Goal: Task Accomplishment & Management: Manage account settings

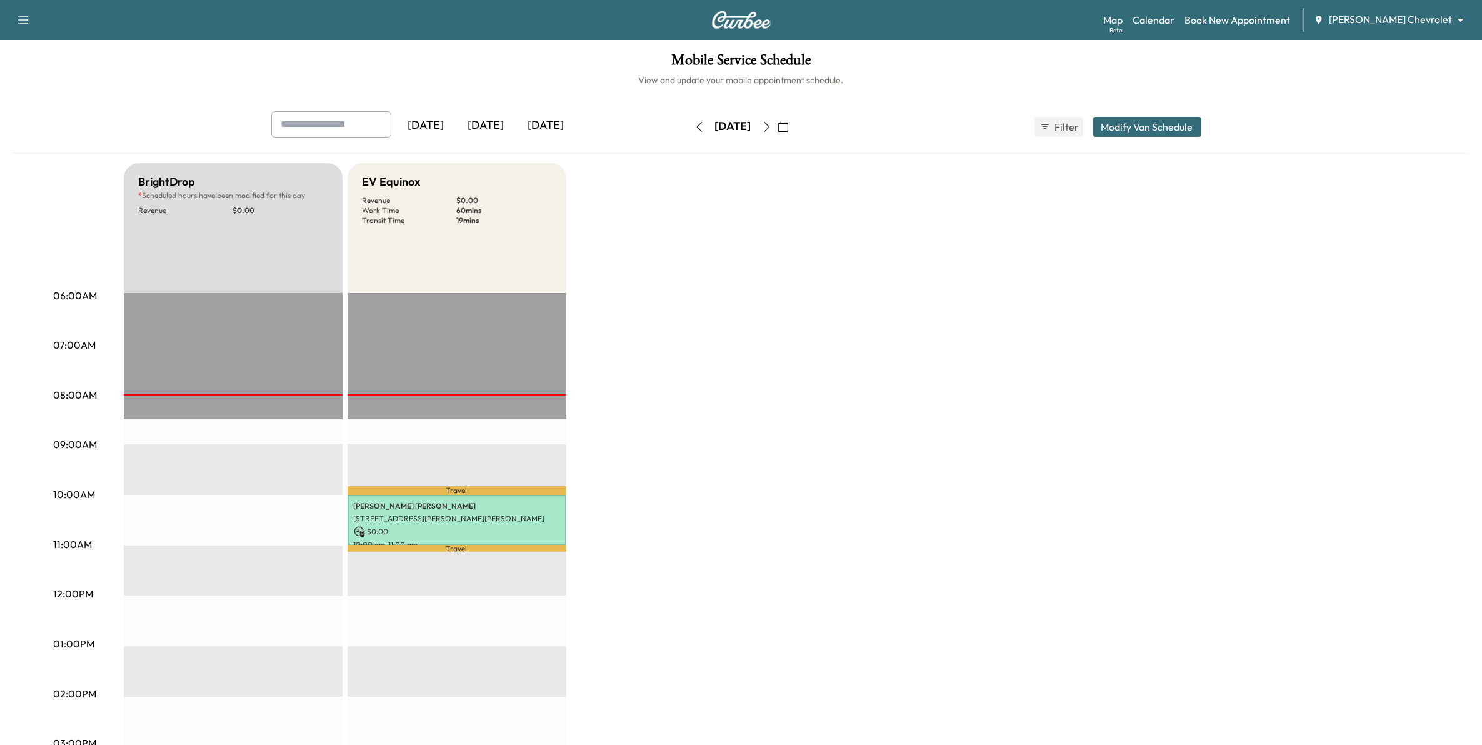
click at [781, 609] on div "BrightDrop * Scheduled hours have been modified for this day Revenue $ 0.00 EST…" at bounding box center [776, 631] width 1305 height 937
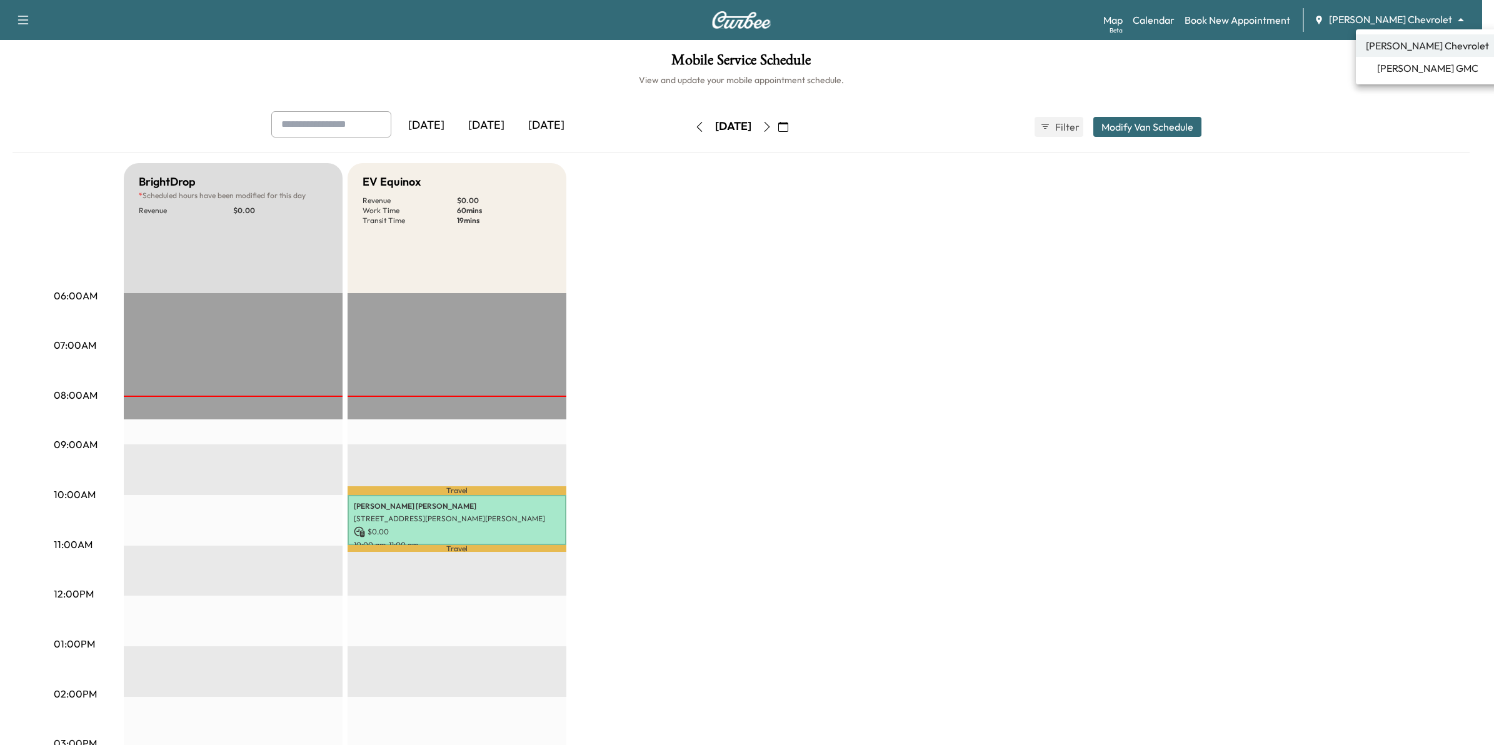
click at [1391, 16] on body "Support Log Out Map Beta Calendar Book New Appointment [PERSON_NAME] Chevrolet …" at bounding box center [747, 372] width 1494 height 745
click at [1420, 64] on span "[PERSON_NAME] GMC" at bounding box center [1427, 68] width 101 height 15
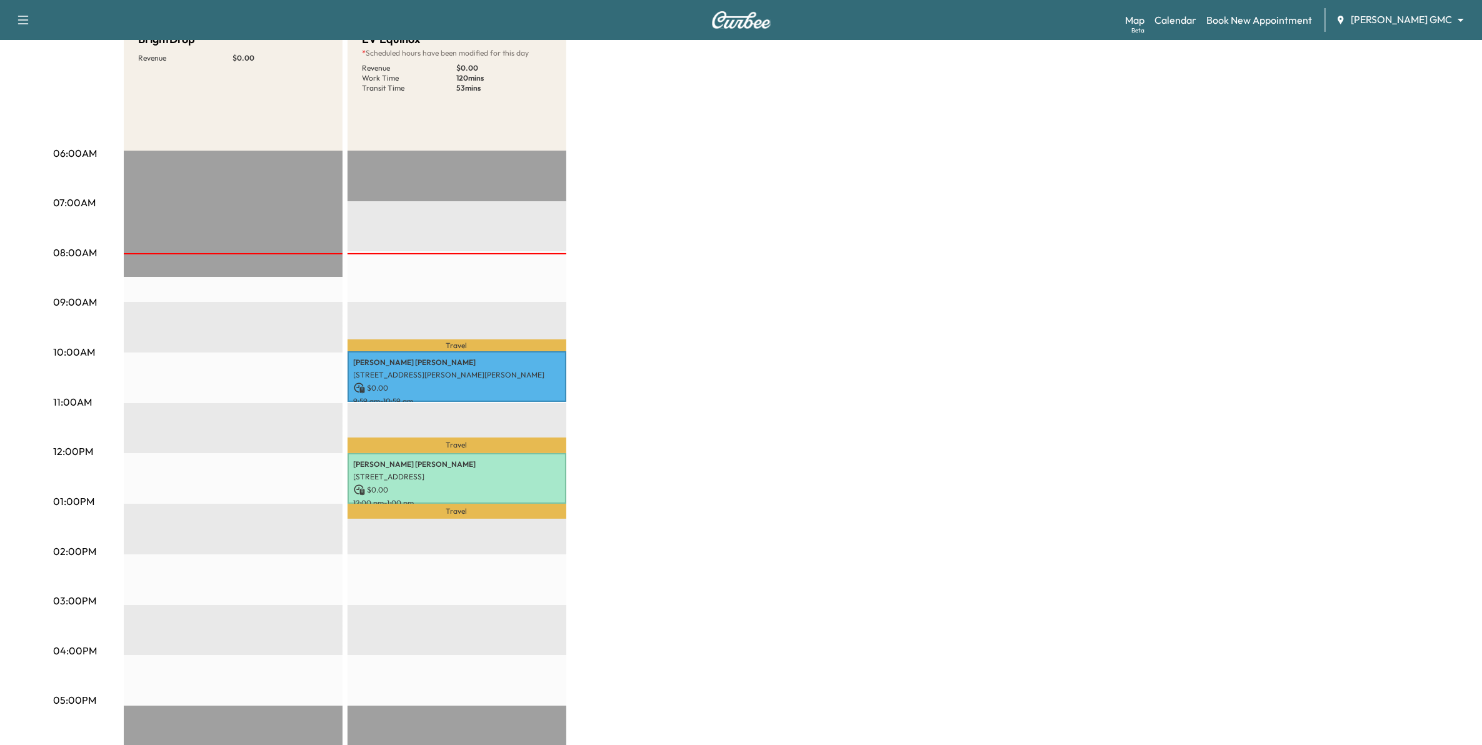
scroll to position [156, 0]
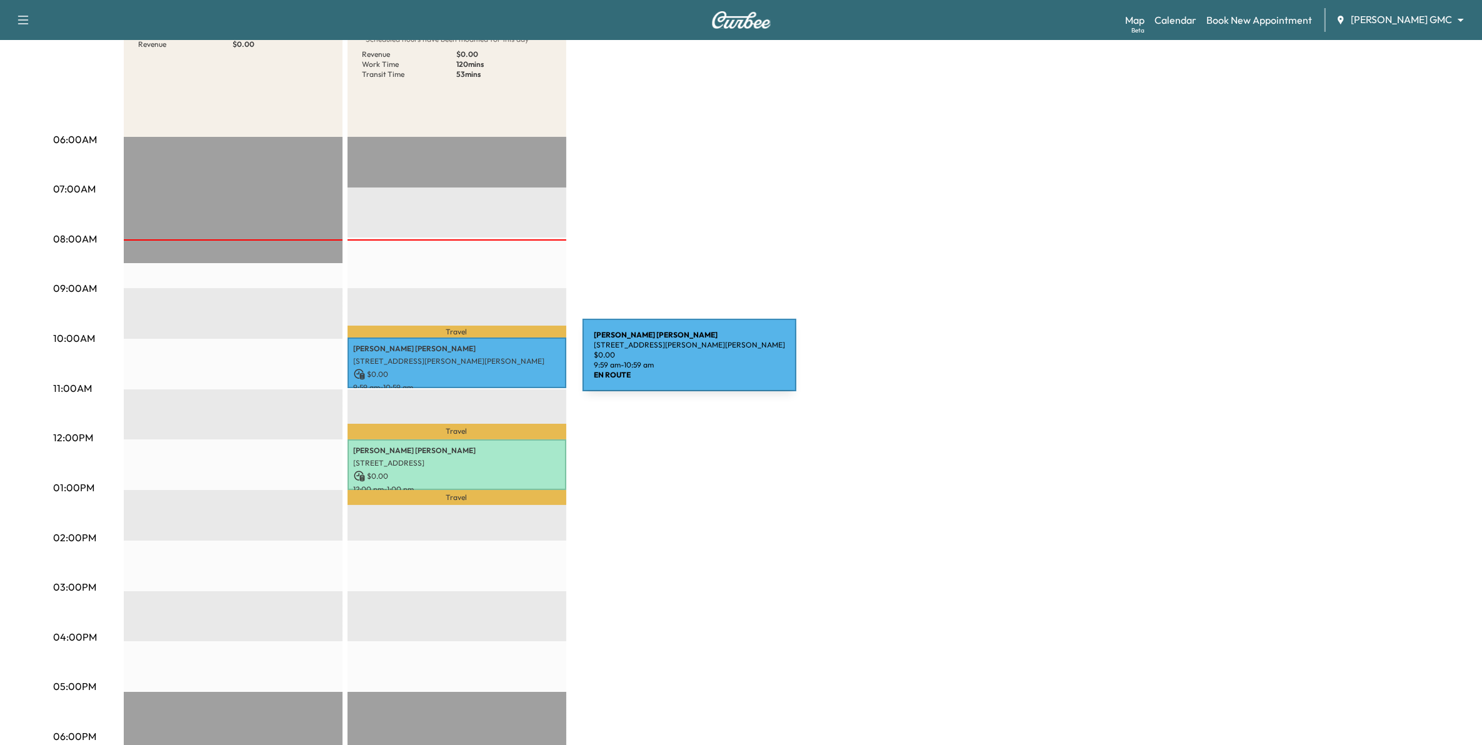
click at [489, 362] on p "[STREET_ADDRESS][PERSON_NAME][PERSON_NAME]" at bounding box center [457, 361] width 206 height 10
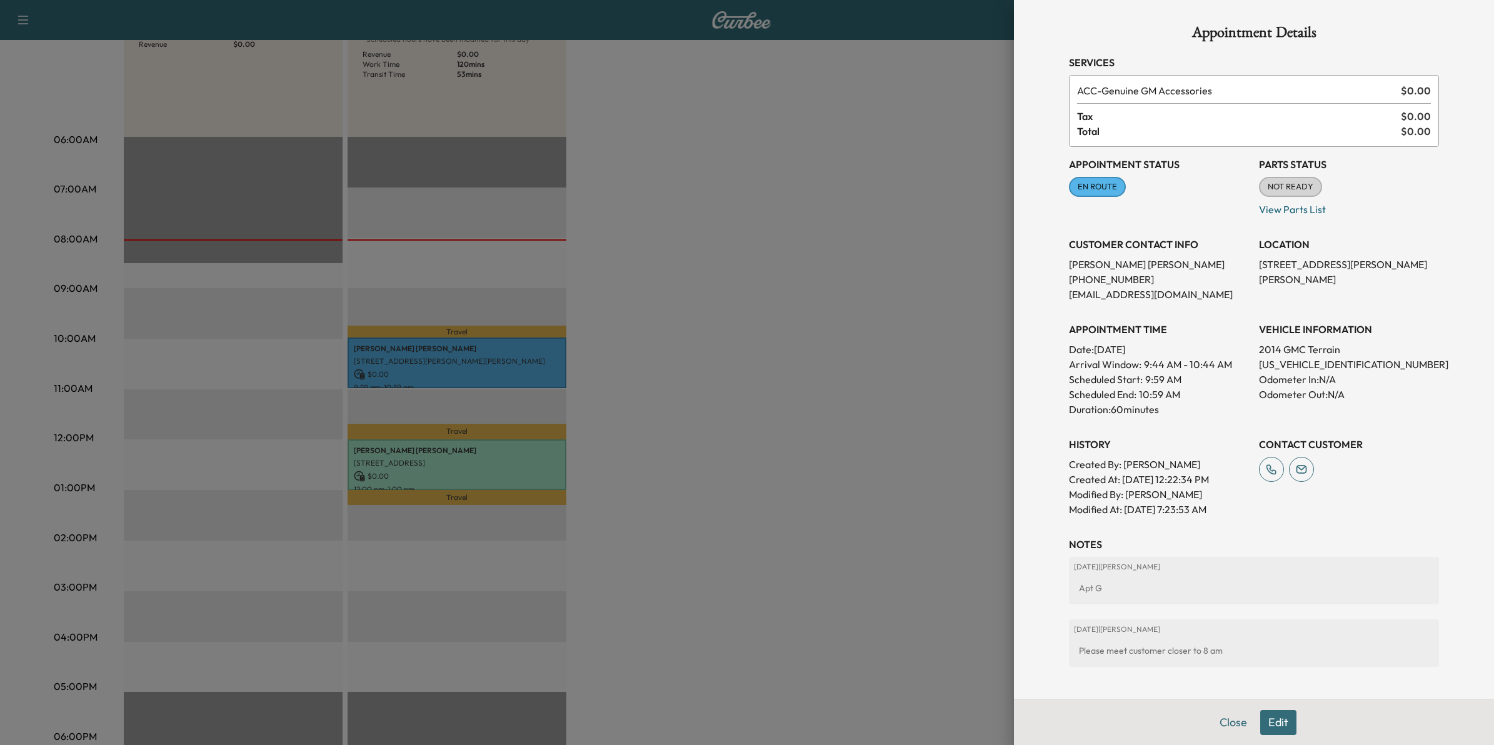
click at [1263, 720] on button "Edit" at bounding box center [1278, 722] width 36 height 25
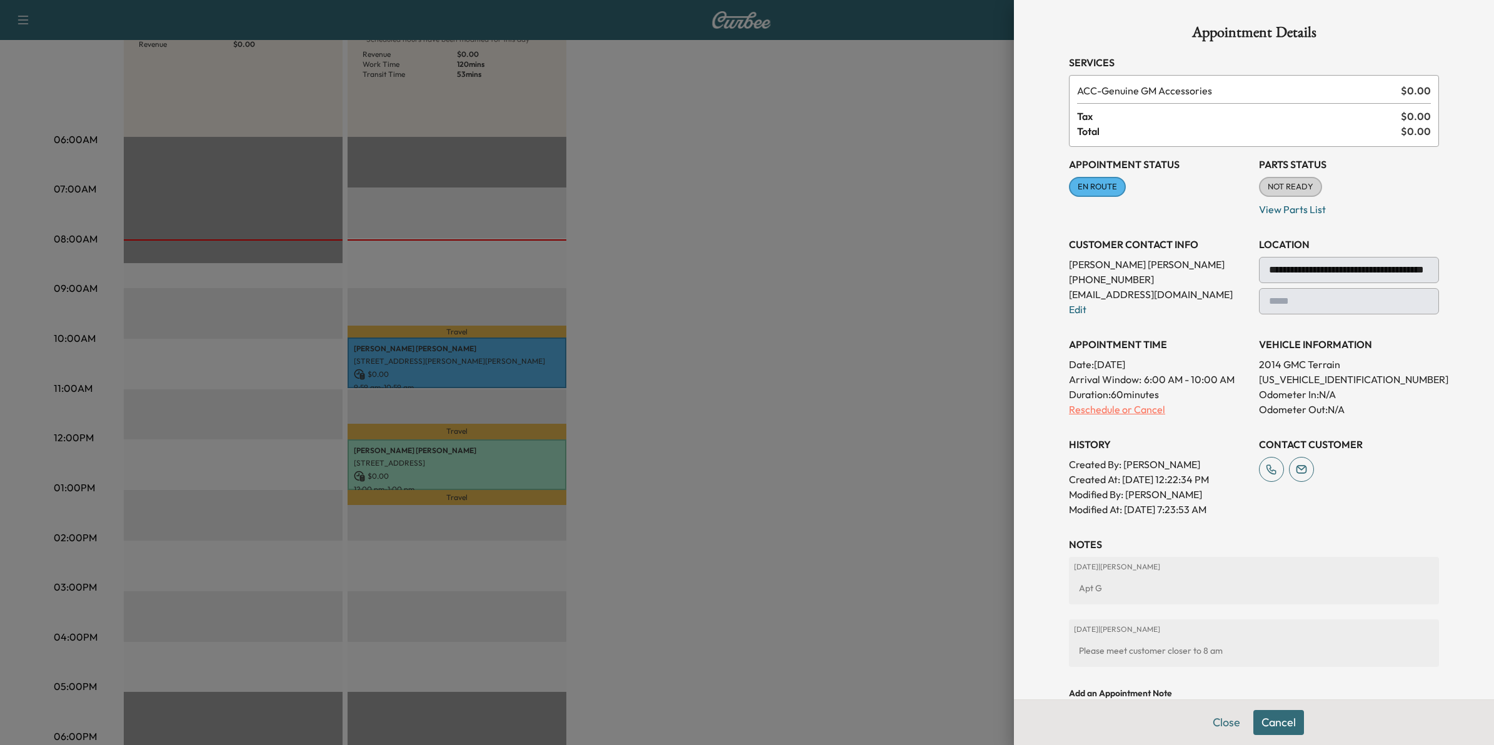
click at [1122, 412] on p "Reschedule or Cancel" at bounding box center [1159, 409] width 180 height 15
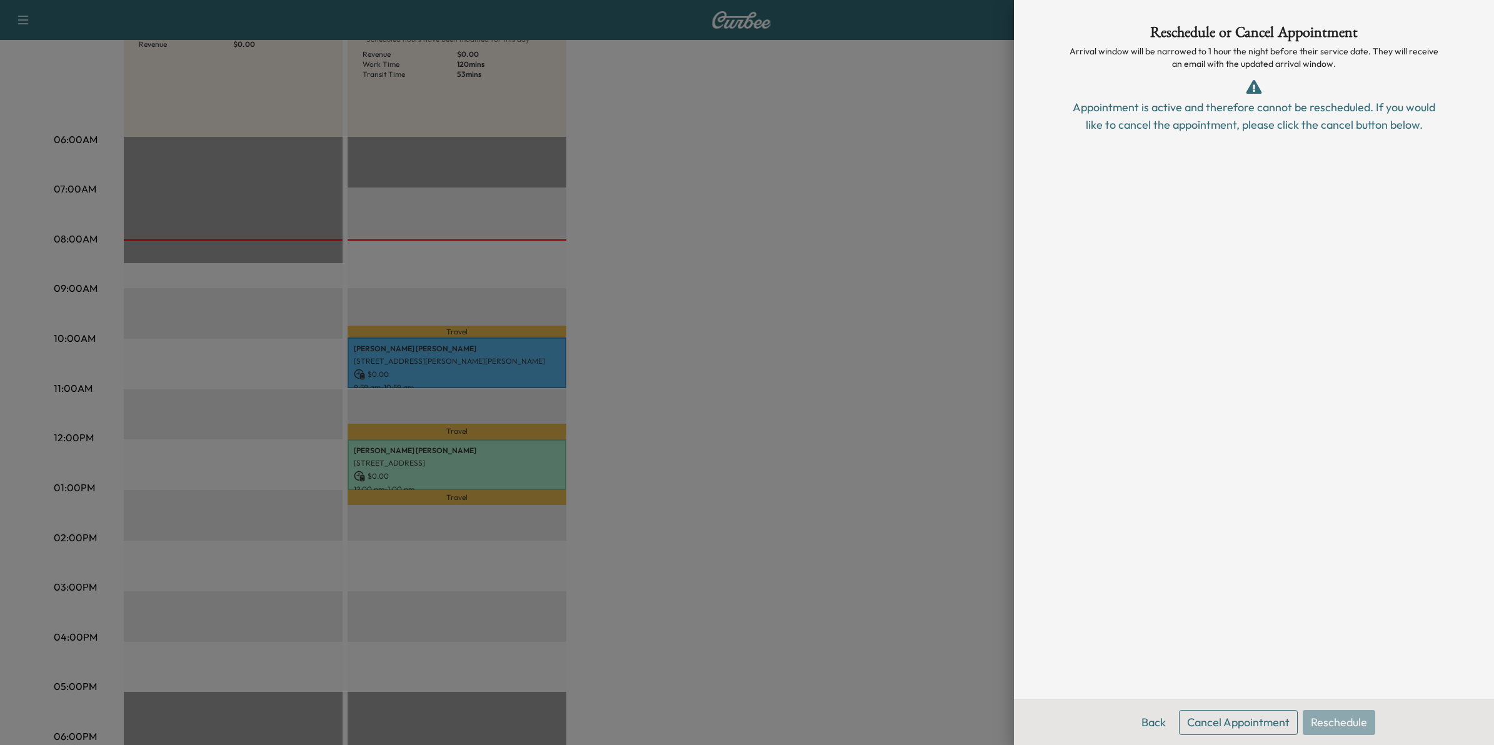
click at [908, 158] on div at bounding box center [747, 372] width 1494 height 745
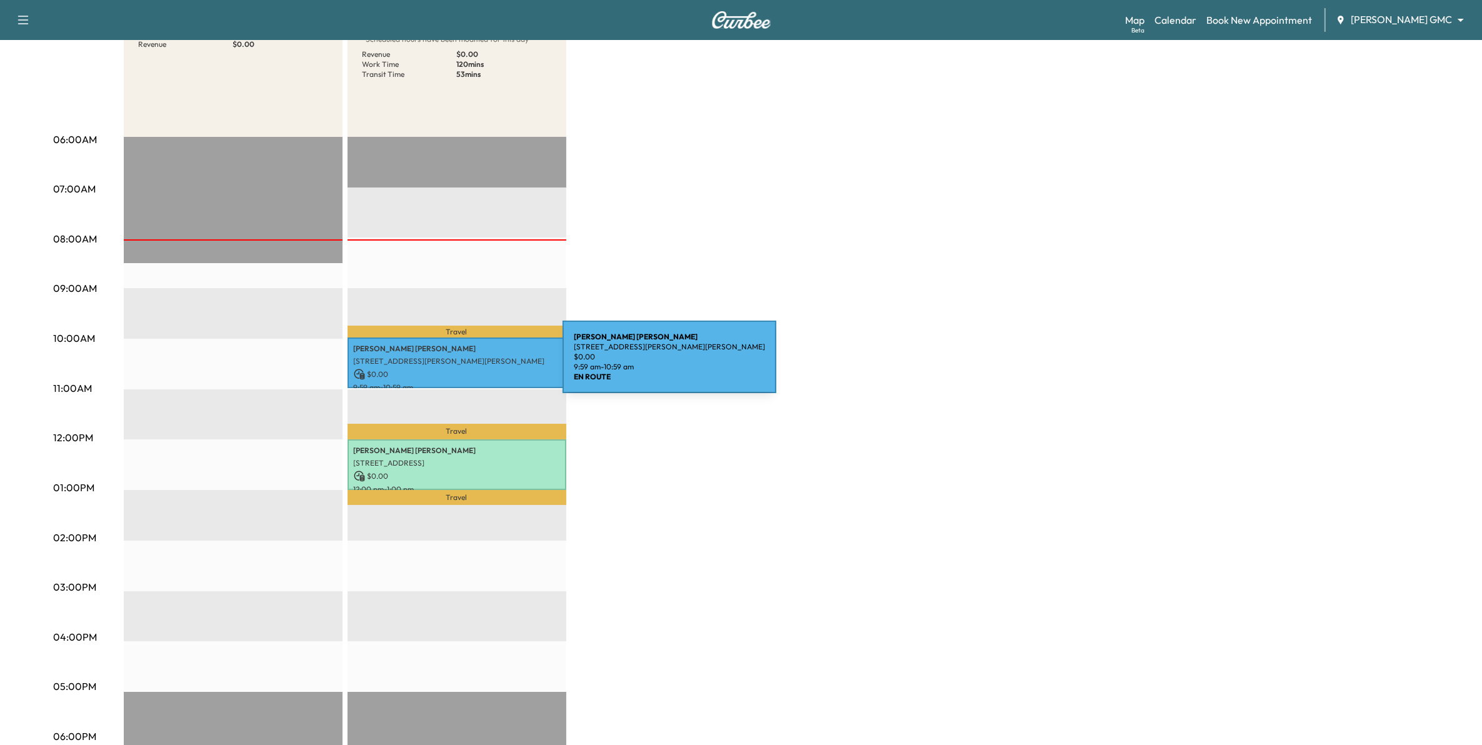
click at [469, 364] on div "[PERSON_NAME] [STREET_ADDRESS][PERSON_NAME][PERSON_NAME] $ 0.00 9:59 am - 10:59…" at bounding box center [456, 362] width 219 height 51
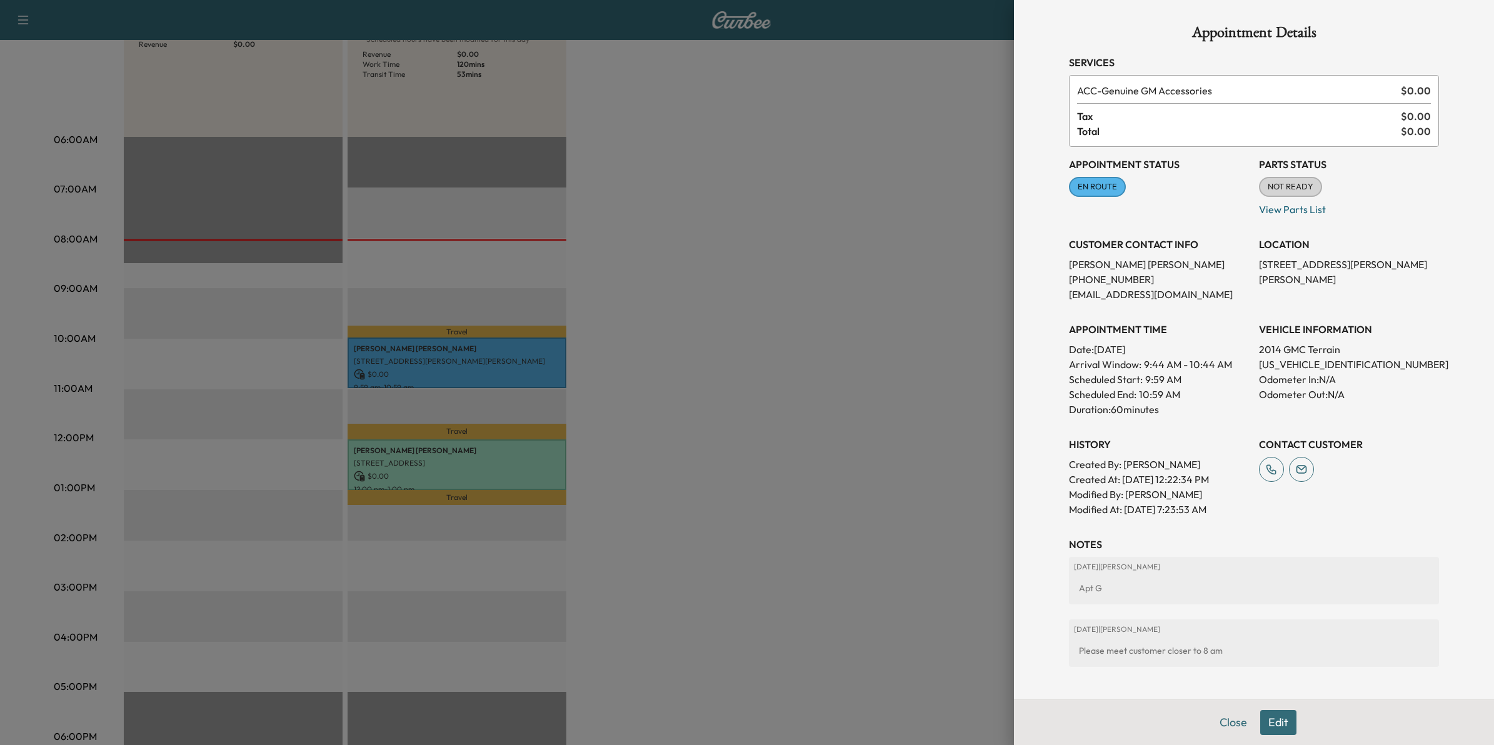
drag, startPoint x: 812, startPoint y: 473, endPoint x: 811, endPoint y: 456, distance: 17.0
click at [813, 469] on div at bounding box center [747, 372] width 1494 height 745
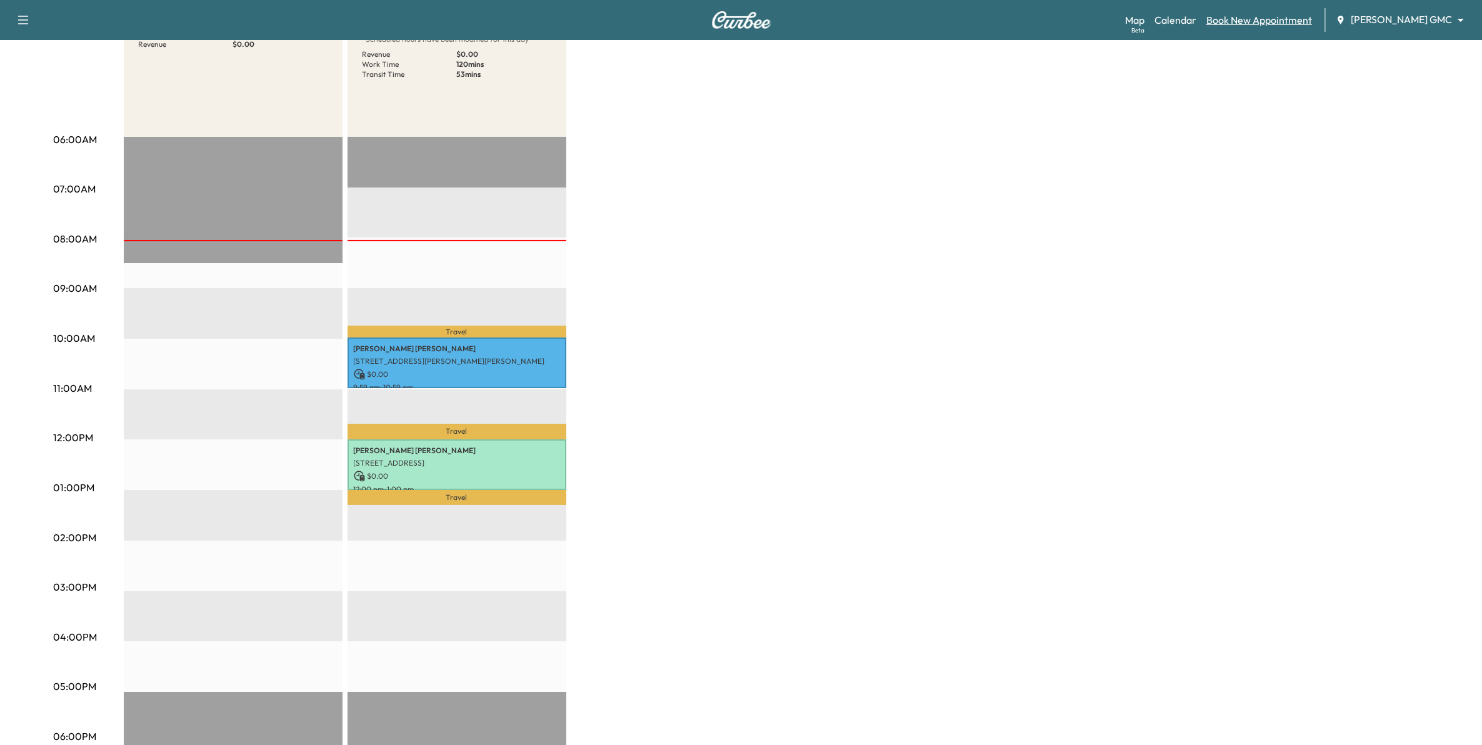
click at [1295, 22] on link "Book New Appointment" at bounding box center [1259, 19] width 106 height 15
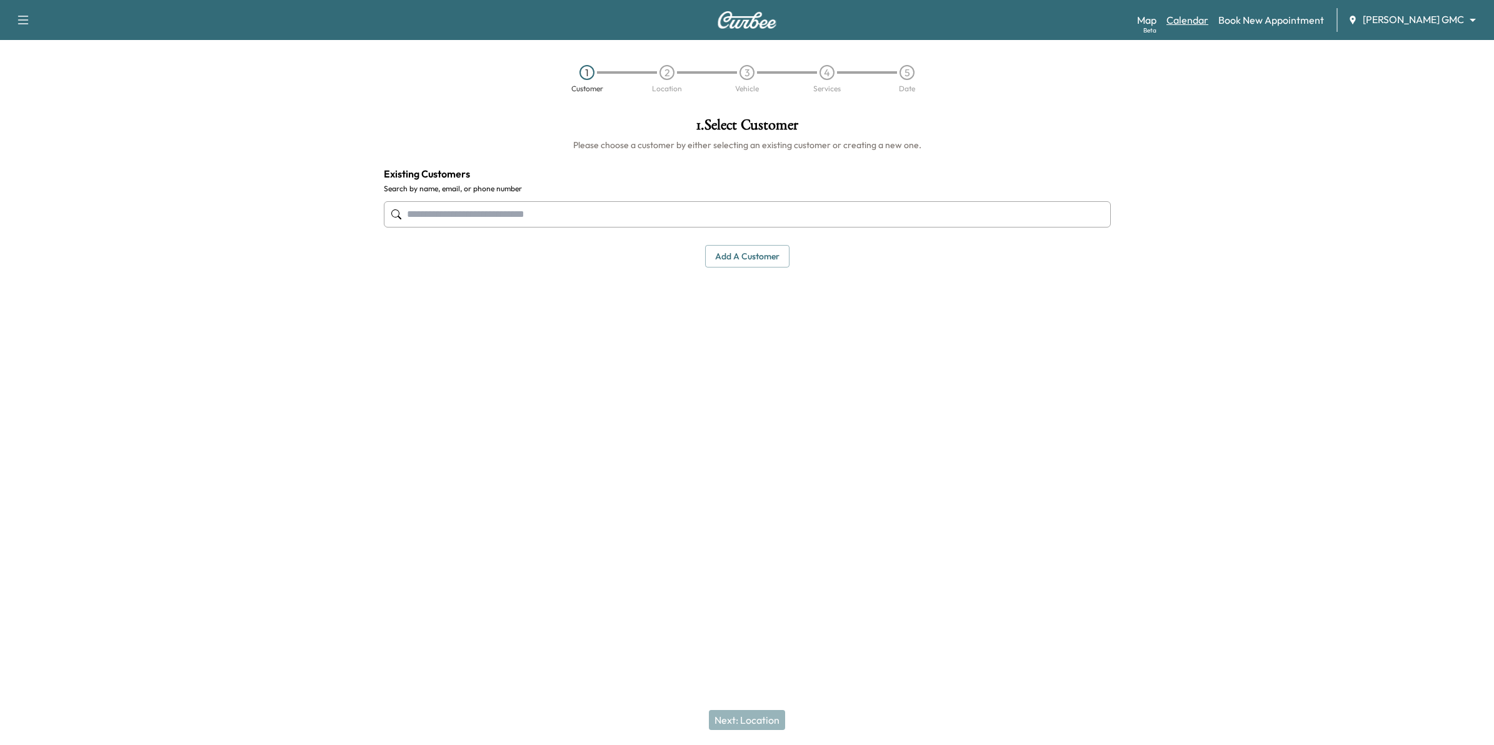
click at [1208, 24] on link "Calendar" at bounding box center [1187, 19] width 42 height 15
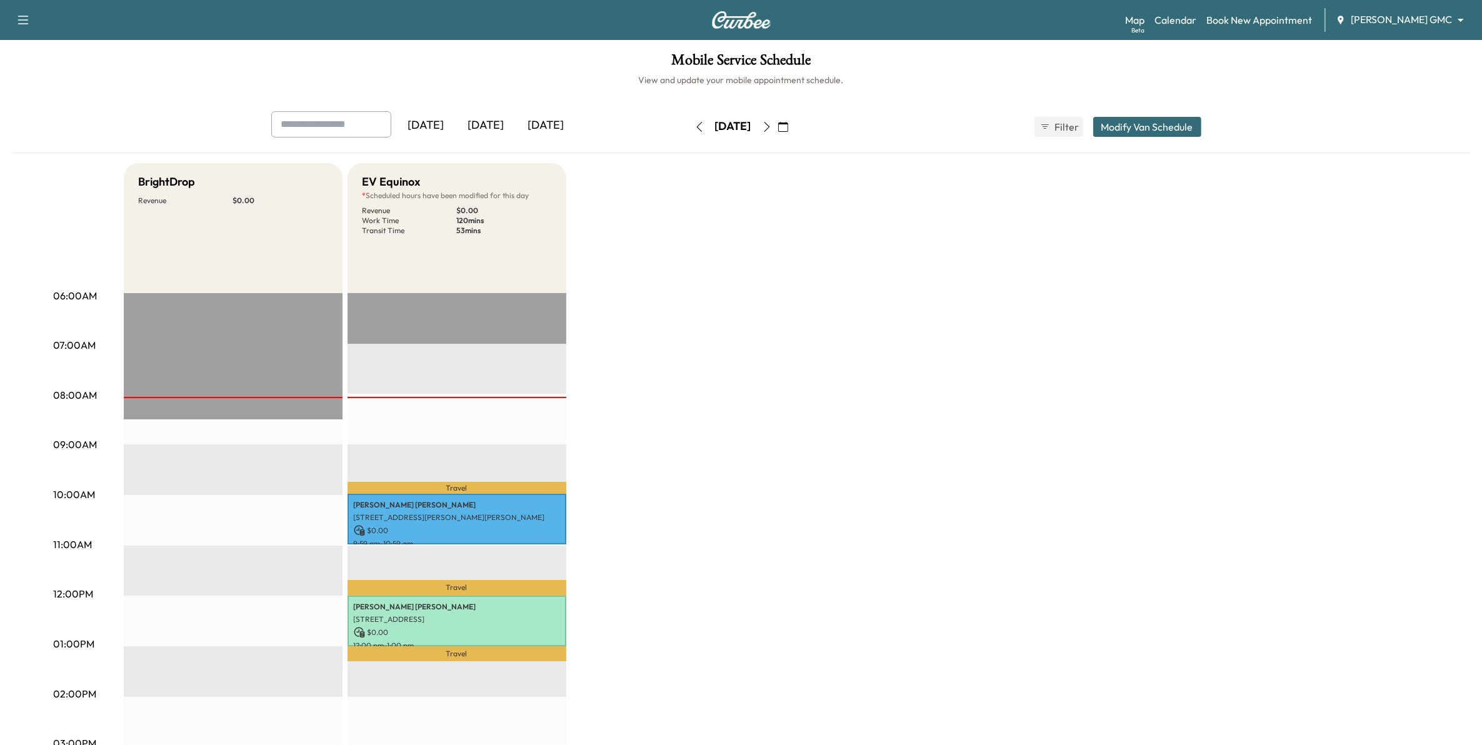
click at [794, 126] on button "button" at bounding box center [782, 127] width 21 height 20
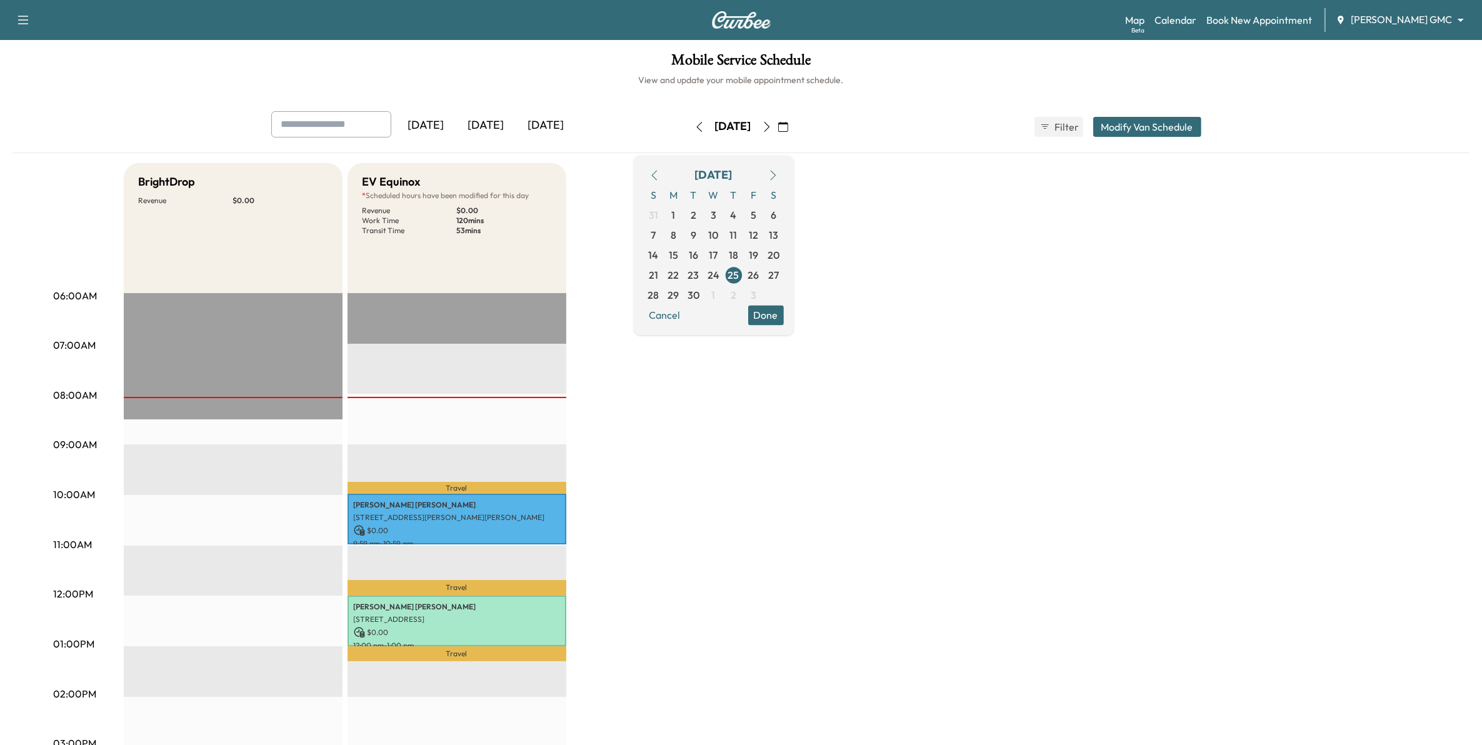
click at [778, 176] on icon "button" at bounding box center [773, 175] width 10 height 10
click at [718, 251] on span "15" at bounding box center [713, 254] width 9 height 15
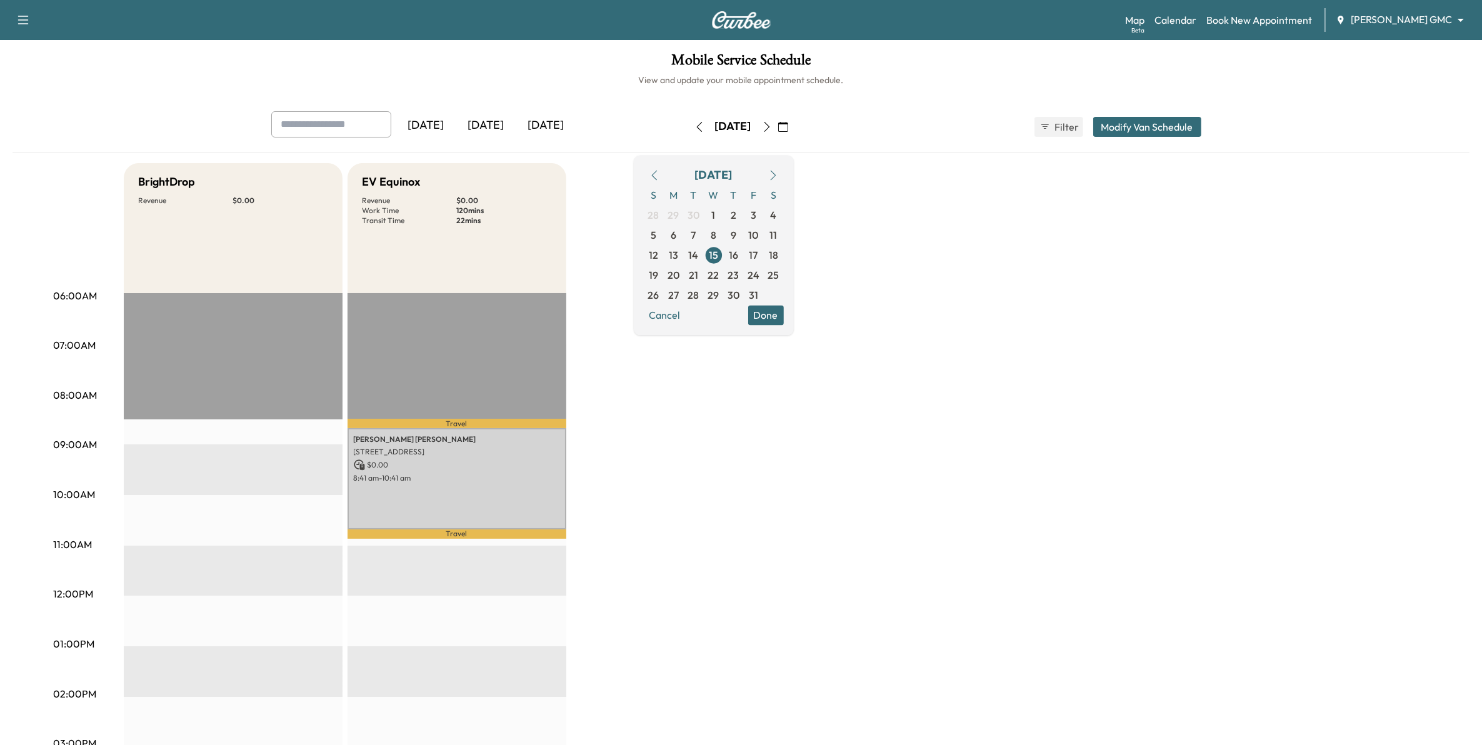
click at [659, 173] on icon "button" at bounding box center [654, 175] width 10 height 10
click at [784, 178] on button "button" at bounding box center [772, 175] width 21 height 20
click at [699, 260] on span "14" at bounding box center [694, 254] width 10 height 15
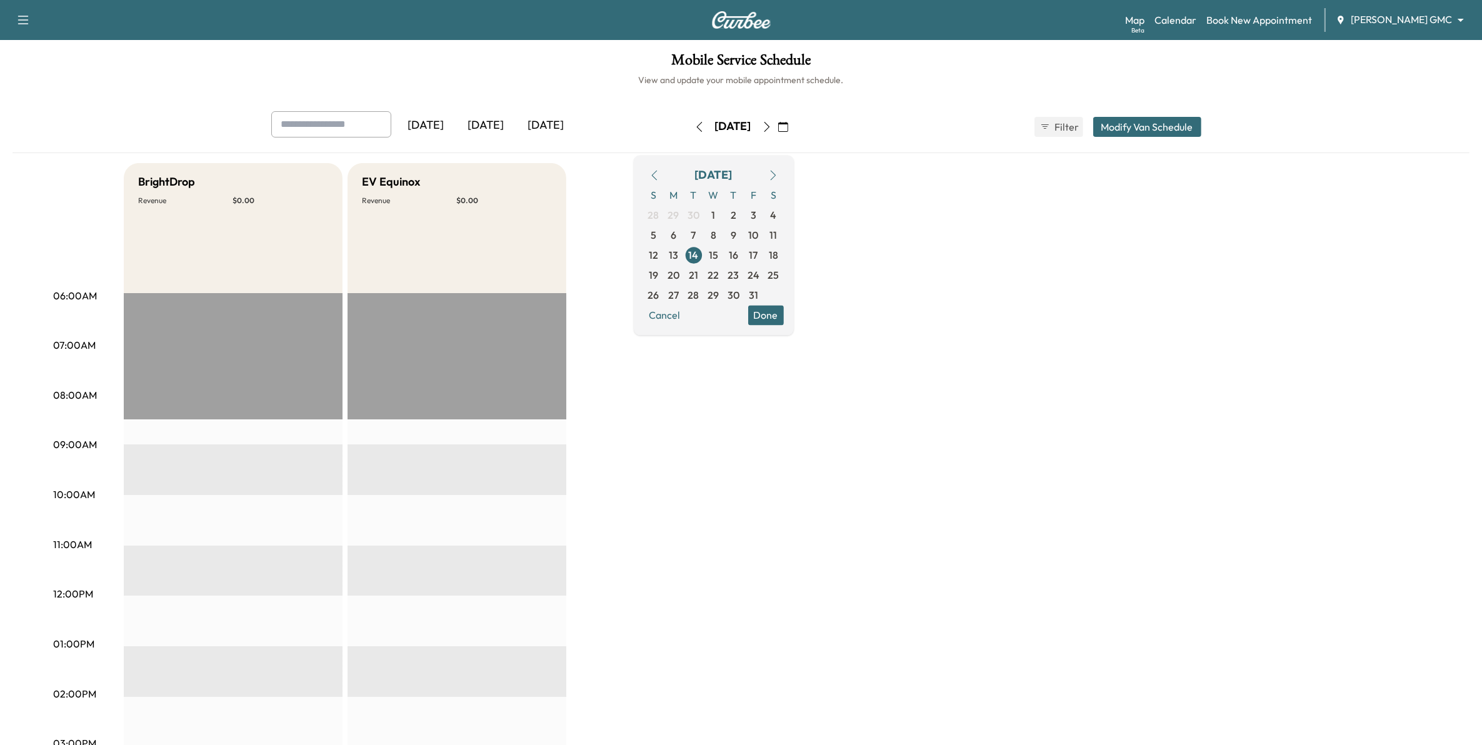
click at [784, 316] on button "Done" at bounding box center [766, 315] width 36 height 20
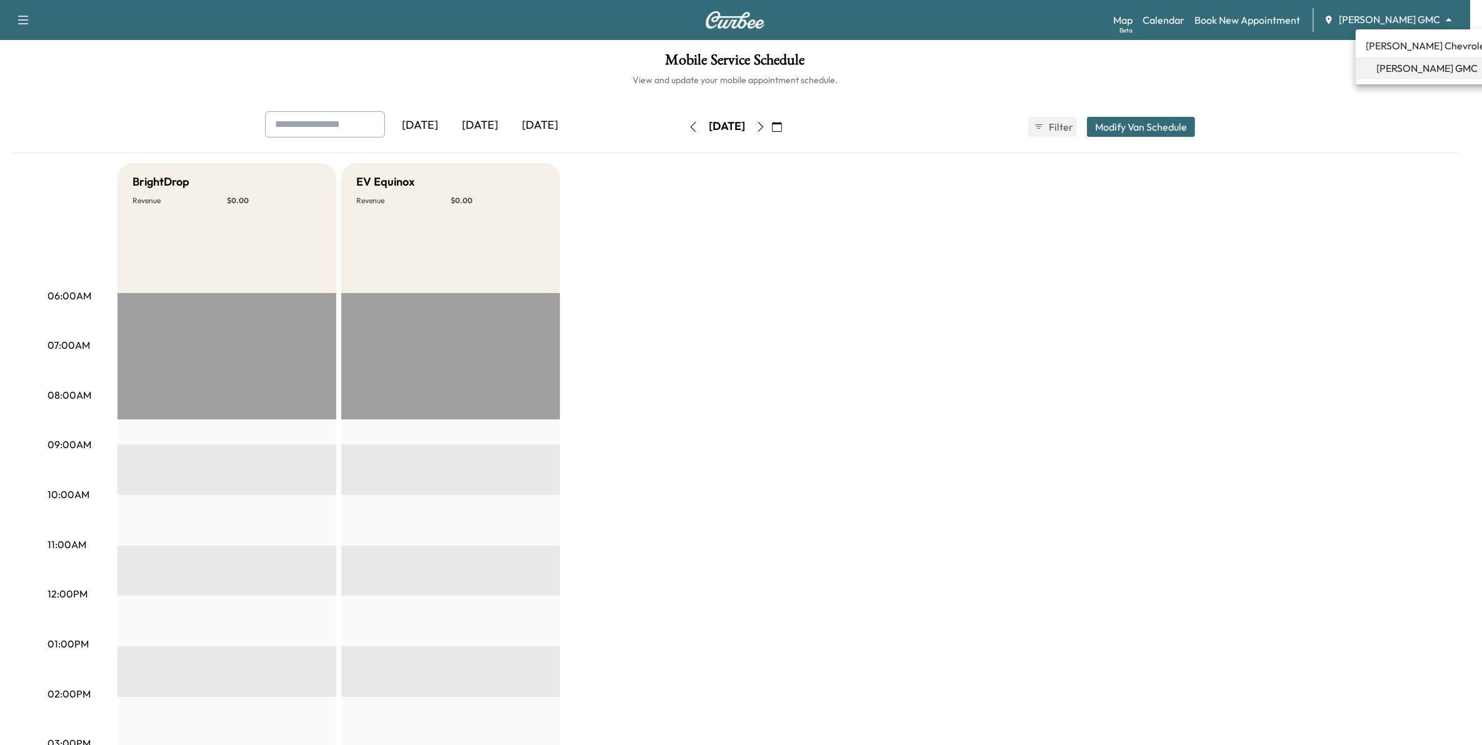
click at [1394, 19] on body "Support Log Out Map Beta Calendar Book New Appointment [PERSON_NAME] GMC ******…" at bounding box center [741, 372] width 1482 height 745
click at [1399, 42] on span "[PERSON_NAME] Chevrolet" at bounding box center [1427, 45] width 123 height 15
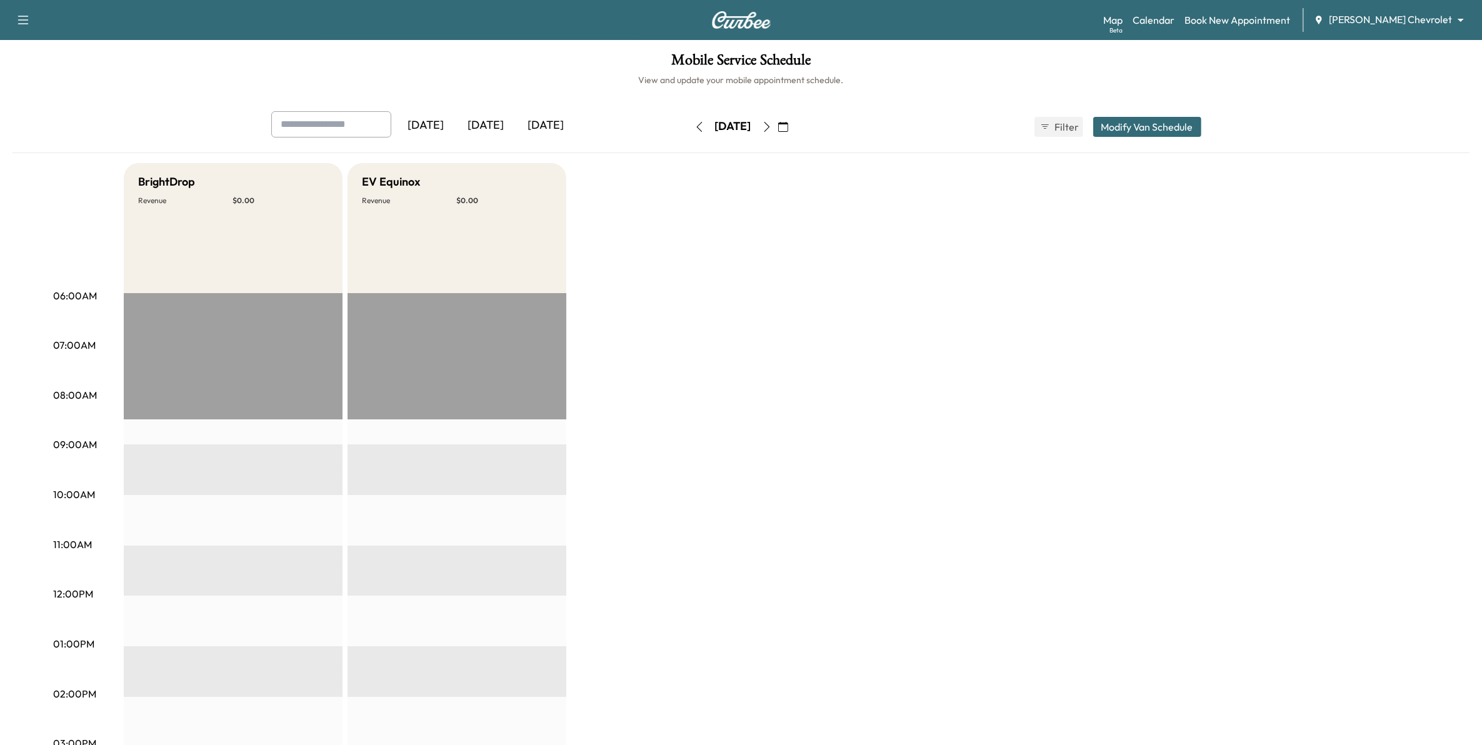
click at [788, 129] on icon "button" at bounding box center [783, 127] width 10 height 10
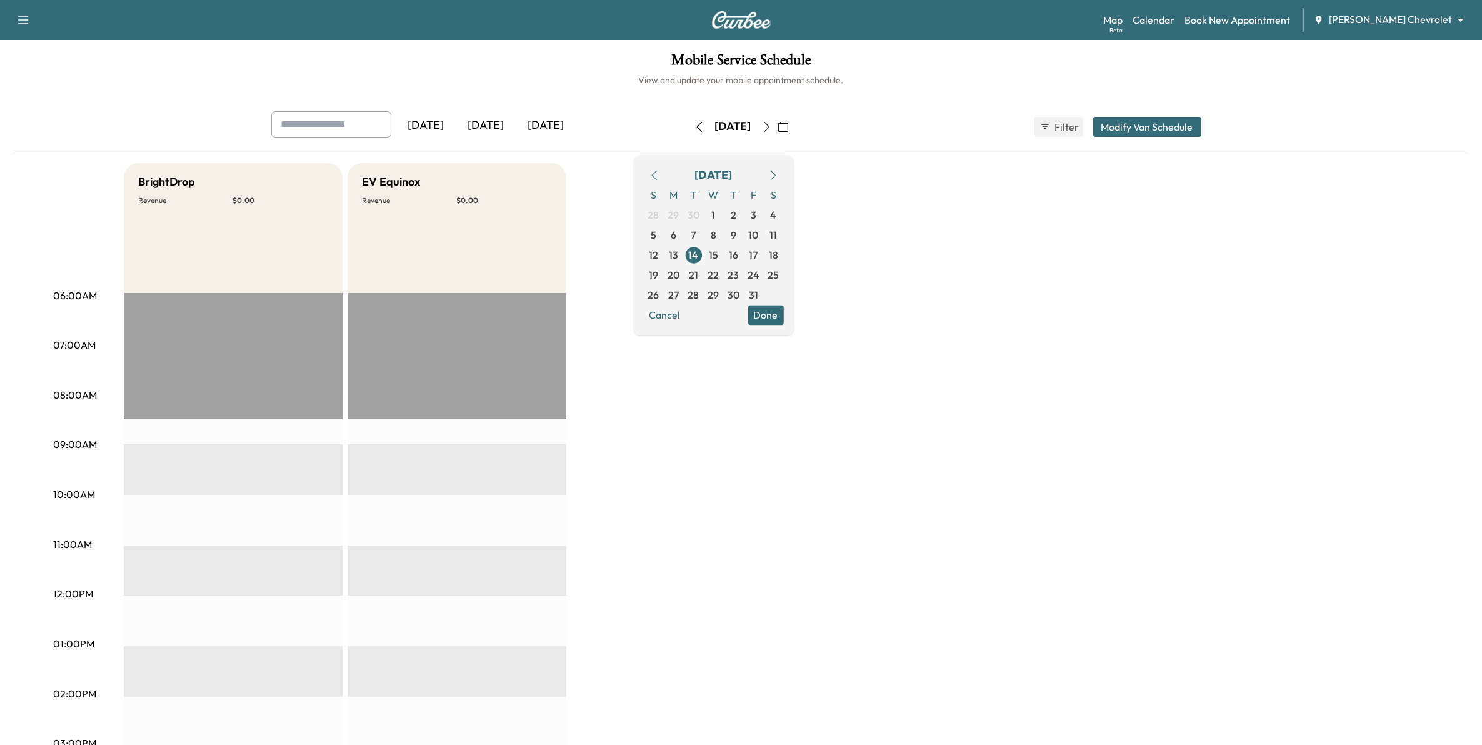
click at [1398, 27] on div "[PERSON_NAME] Chevrolet ******** ​" at bounding box center [1393, 19] width 158 height 15
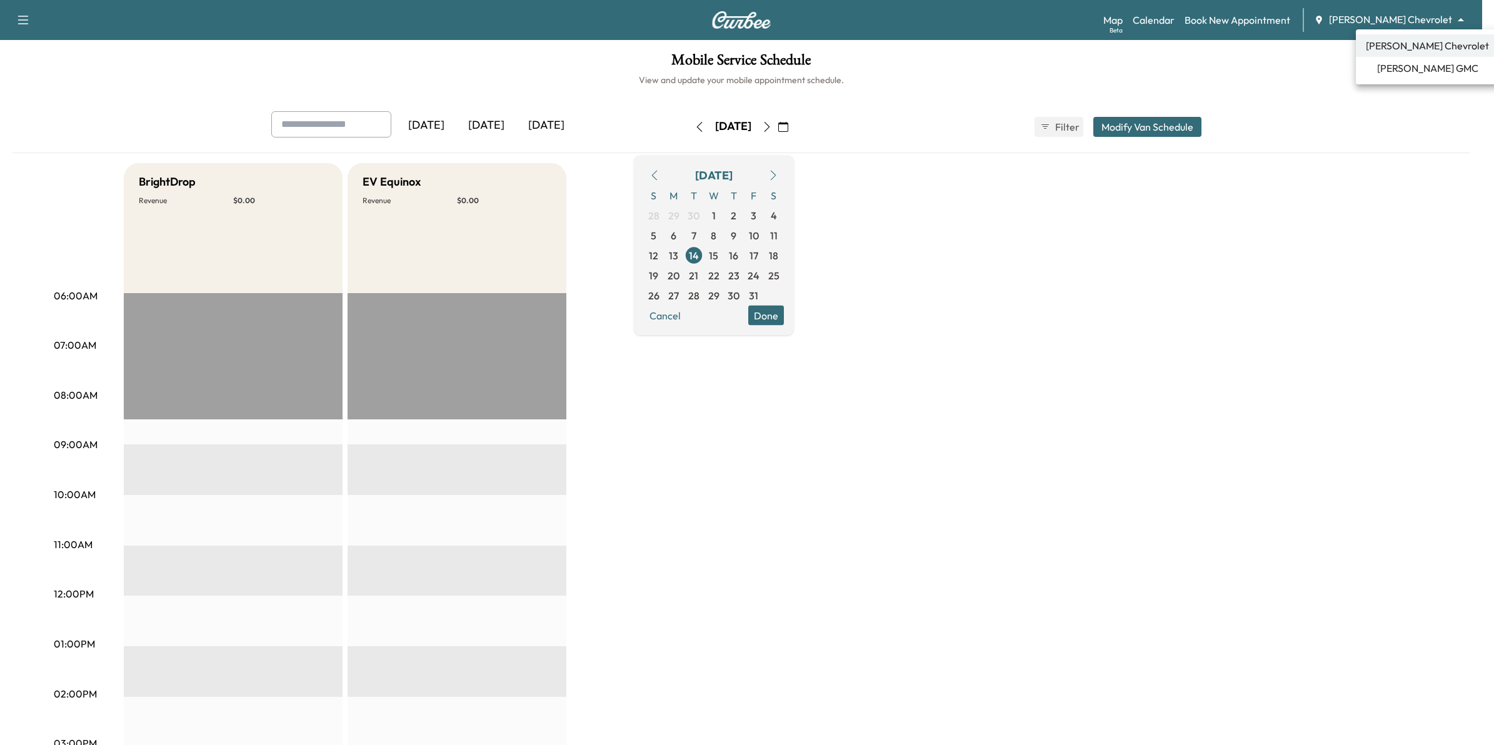
click at [1414, 14] on body "Support Log Out Map Beta Calendar Book New Appointment [PERSON_NAME] Chevrolet …" at bounding box center [747, 372] width 1494 height 745
click at [1414, 64] on span "[PERSON_NAME] GMC" at bounding box center [1427, 68] width 101 height 15
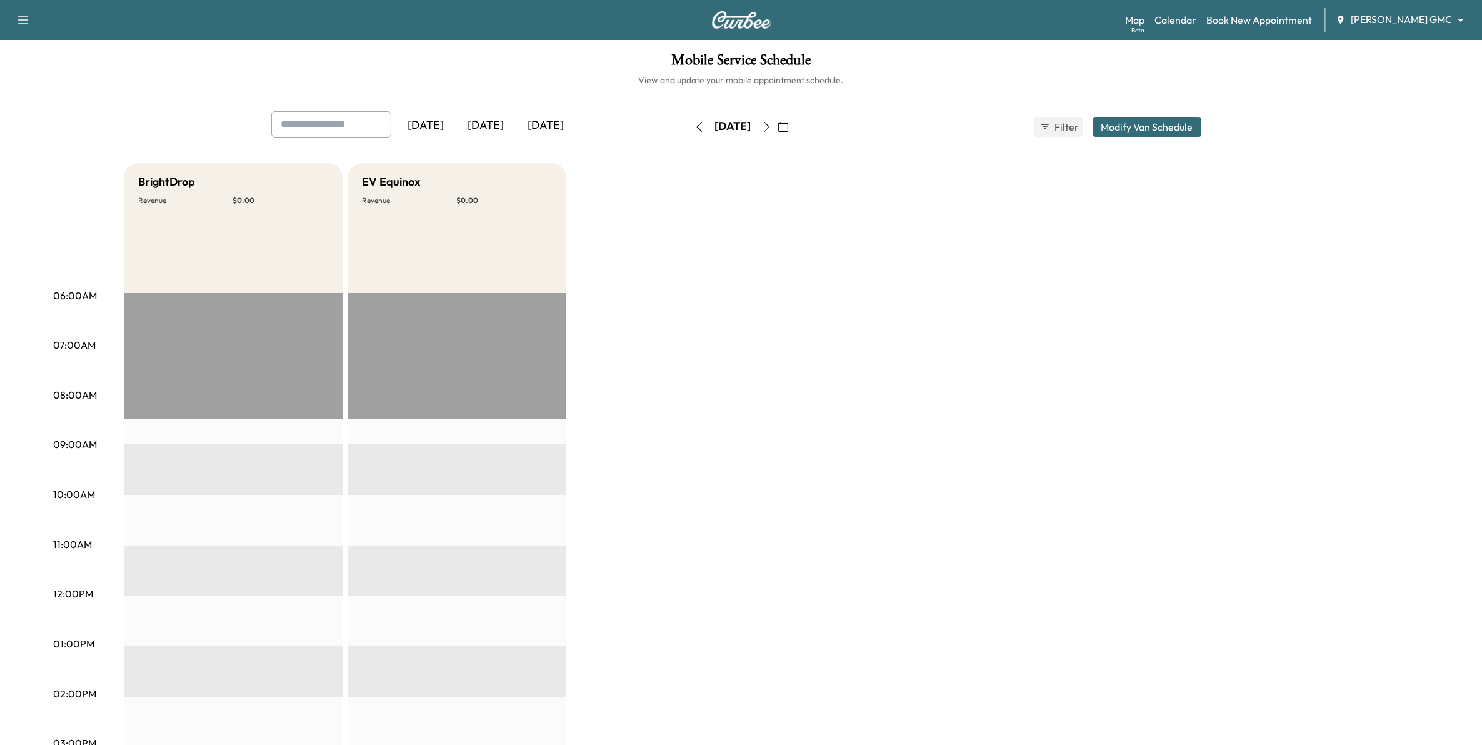
click at [794, 123] on button "button" at bounding box center [782, 127] width 21 height 20
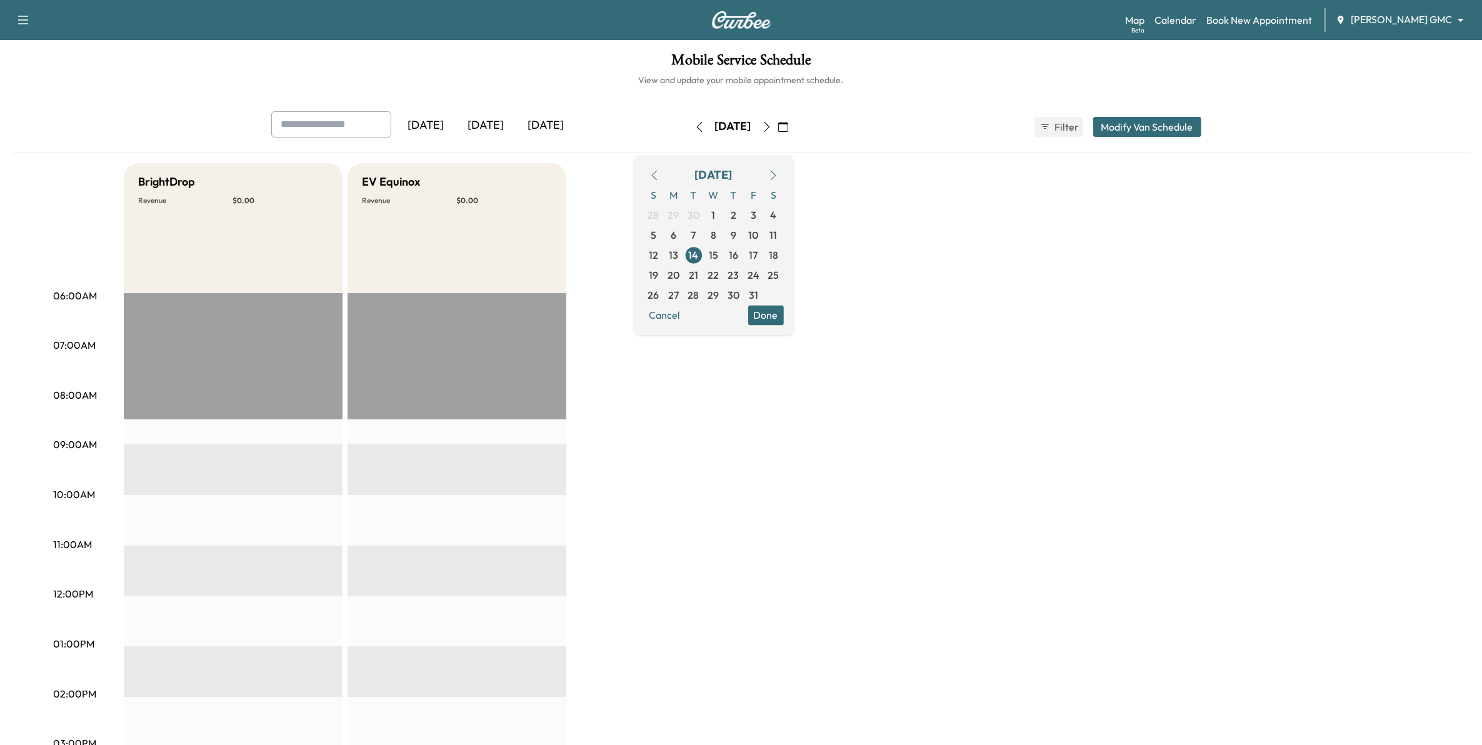
click at [659, 178] on icon "button" at bounding box center [654, 175] width 10 height 10
click at [739, 273] on span "25" at bounding box center [733, 274] width 11 height 15
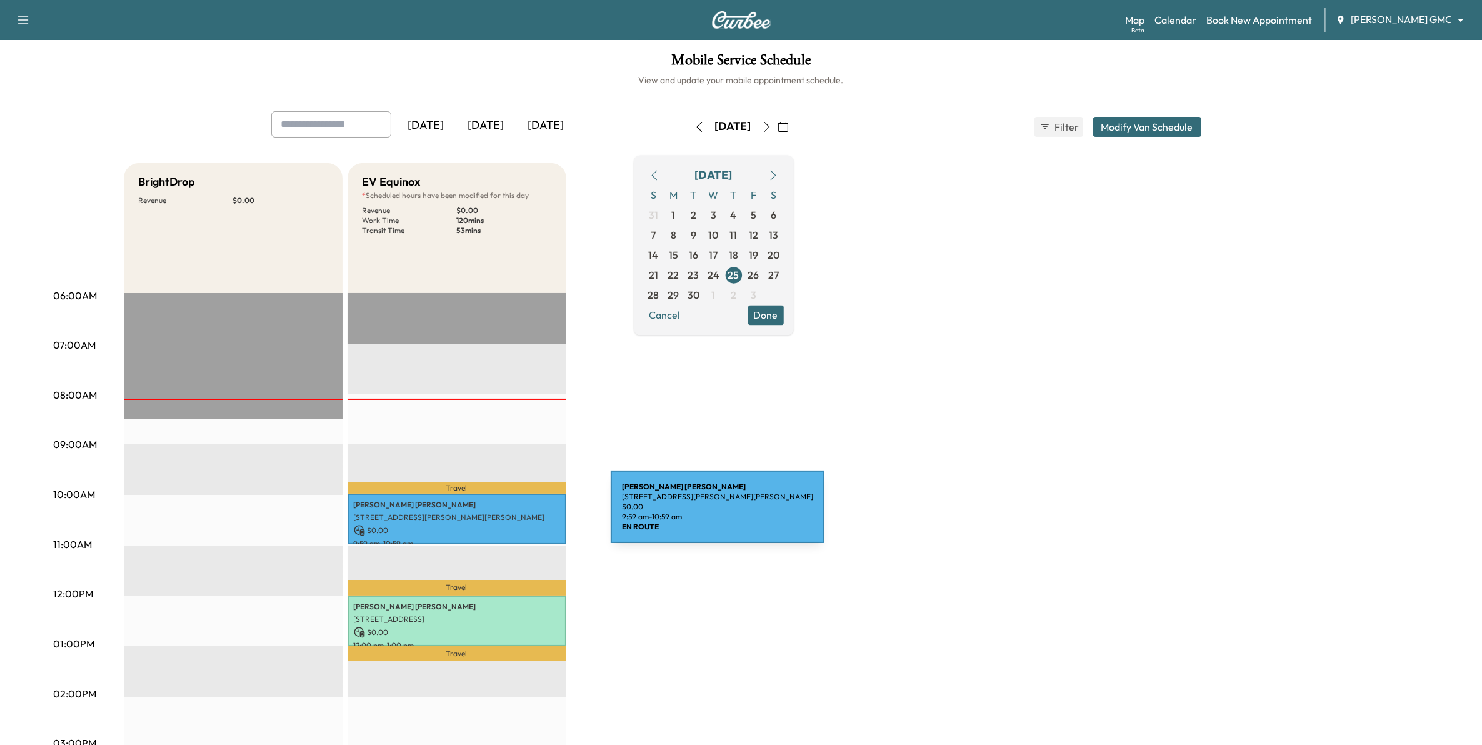
click at [517, 514] on p "[STREET_ADDRESS][PERSON_NAME][PERSON_NAME]" at bounding box center [457, 517] width 206 height 10
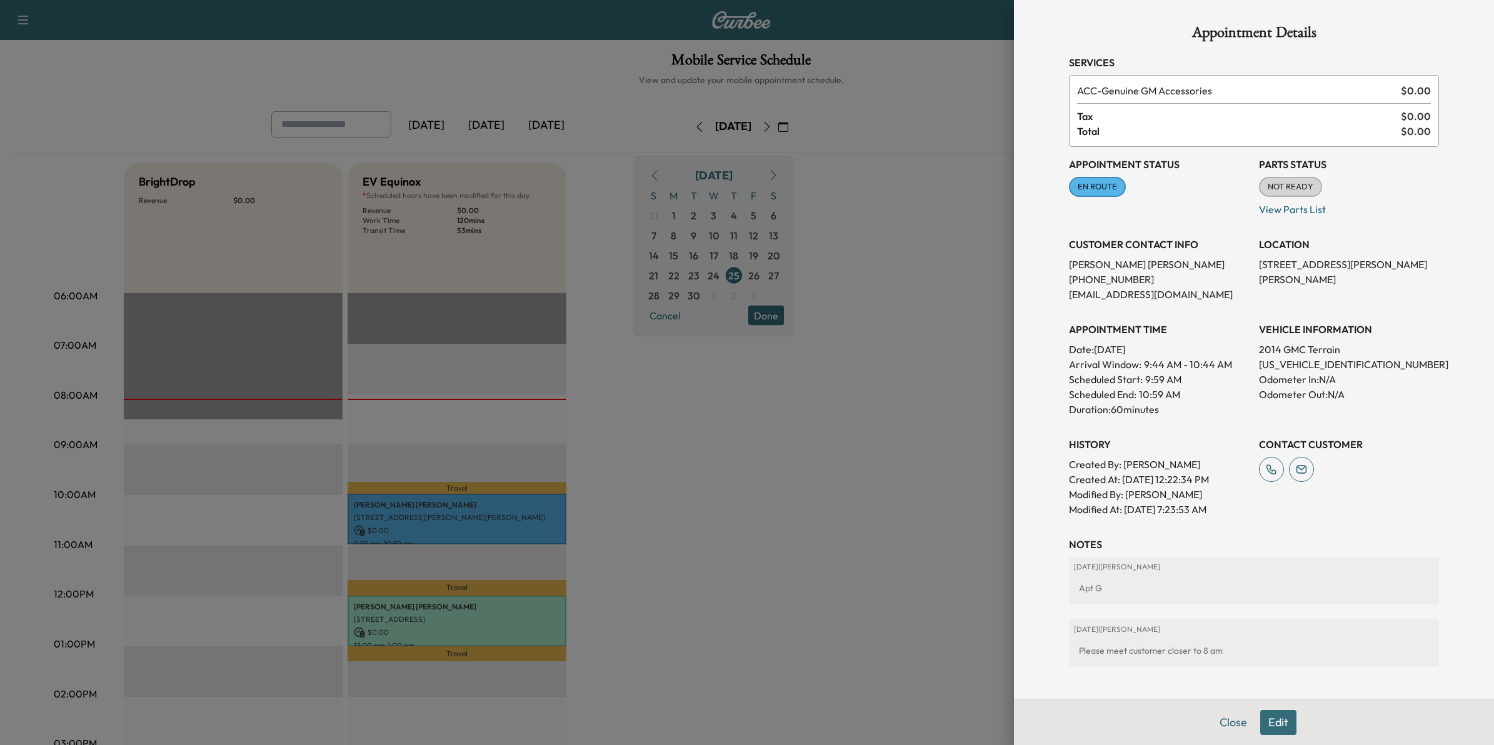
click at [1276, 724] on button "Edit" at bounding box center [1278, 722] width 36 height 25
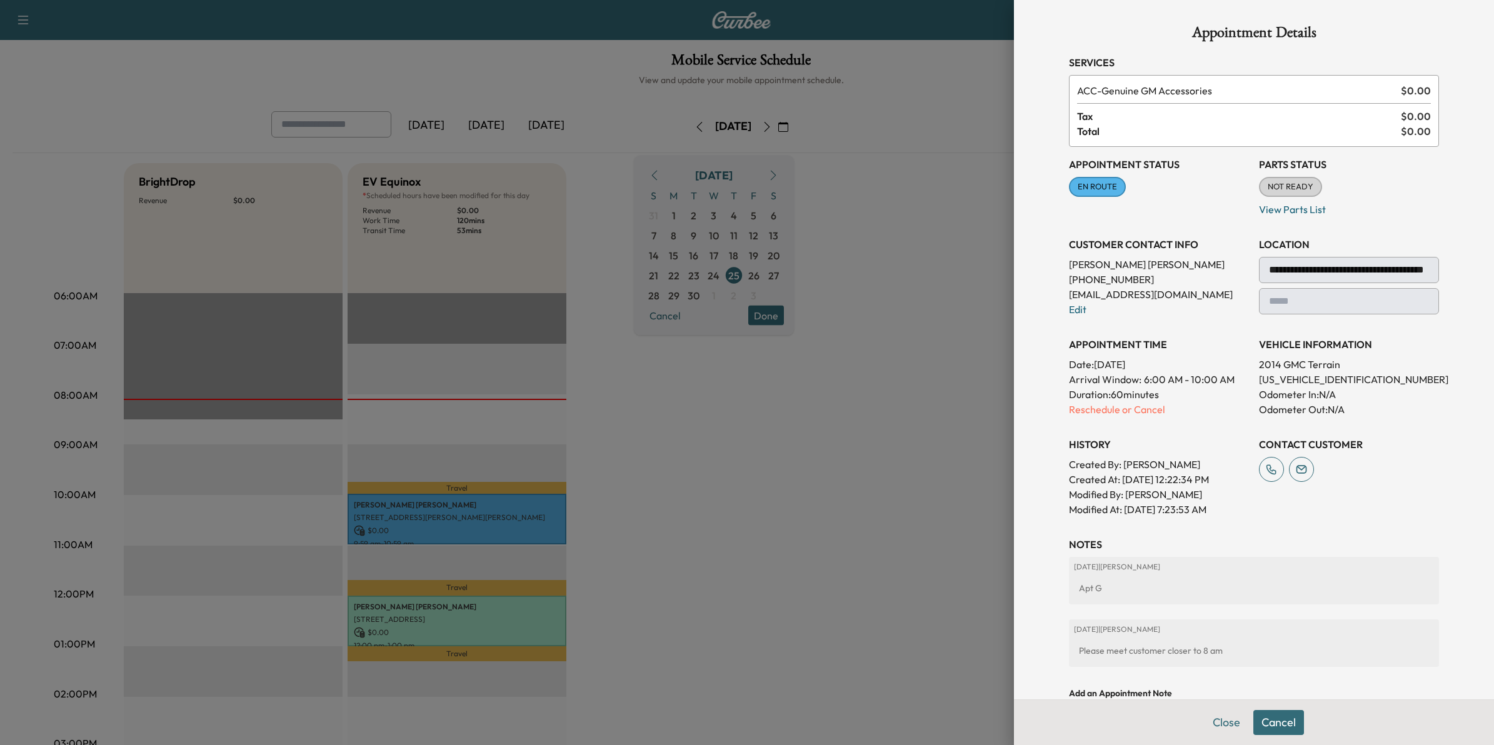
click at [1119, 417] on div "**********" at bounding box center [1254, 332] width 370 height 370
click at [1119, 411] on p "Reschedule or Cancel" at bounding box center [1159, 409] width 180 height 15
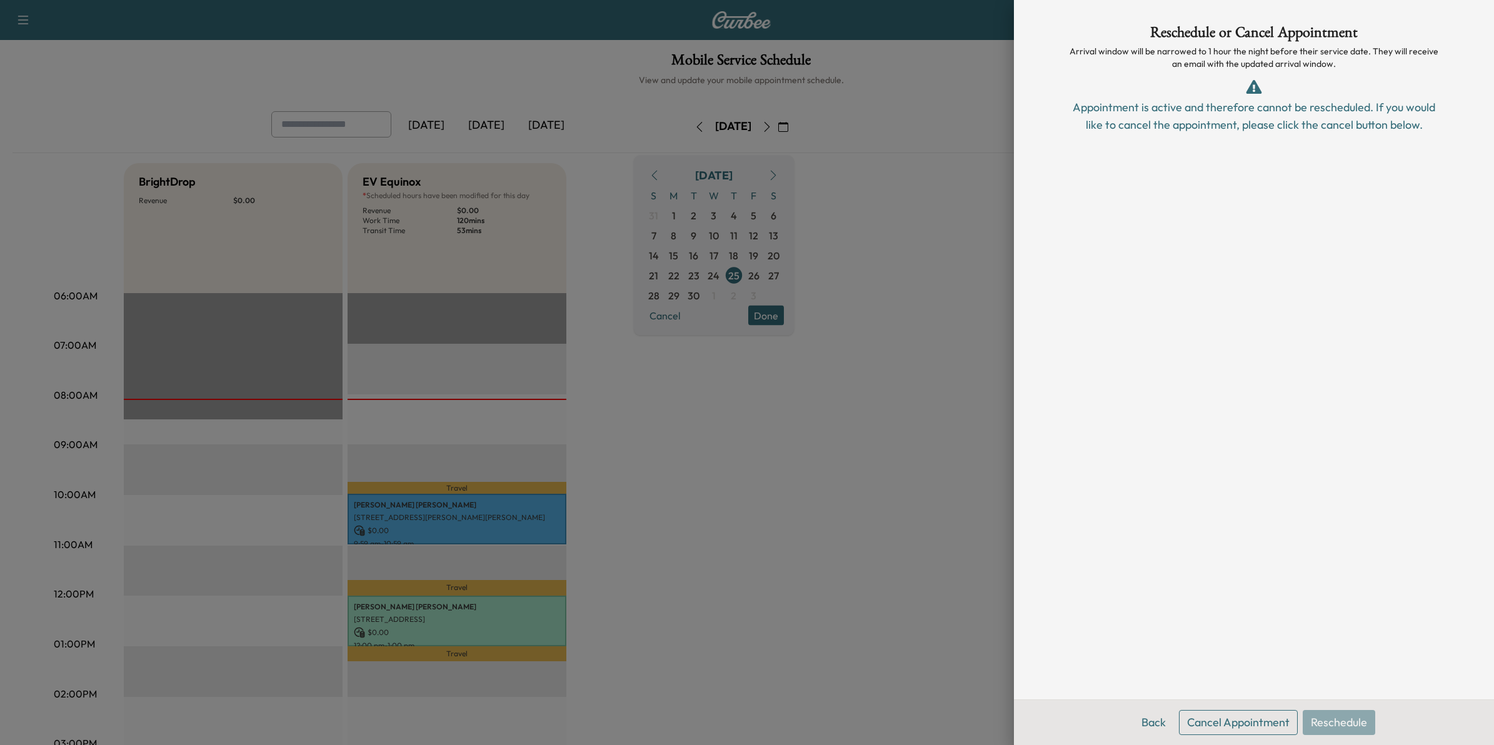
click at [1259, 725] on button "Cancel Appointment" at bounding box center [1238, 722] width 119 height 25
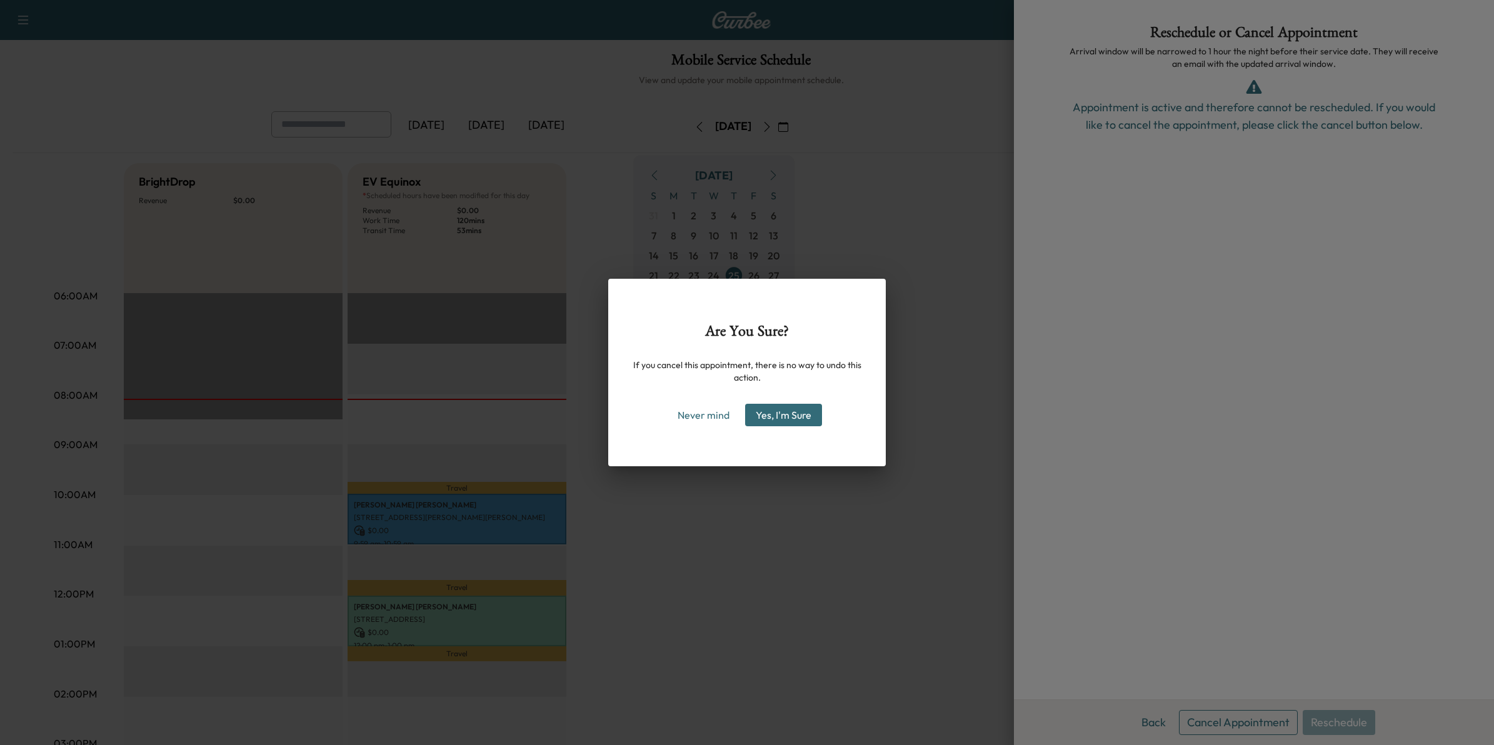
click at [807, 421] on button "Yes, I'm Sure" at bounding box center [783, 415] width 77 height 22
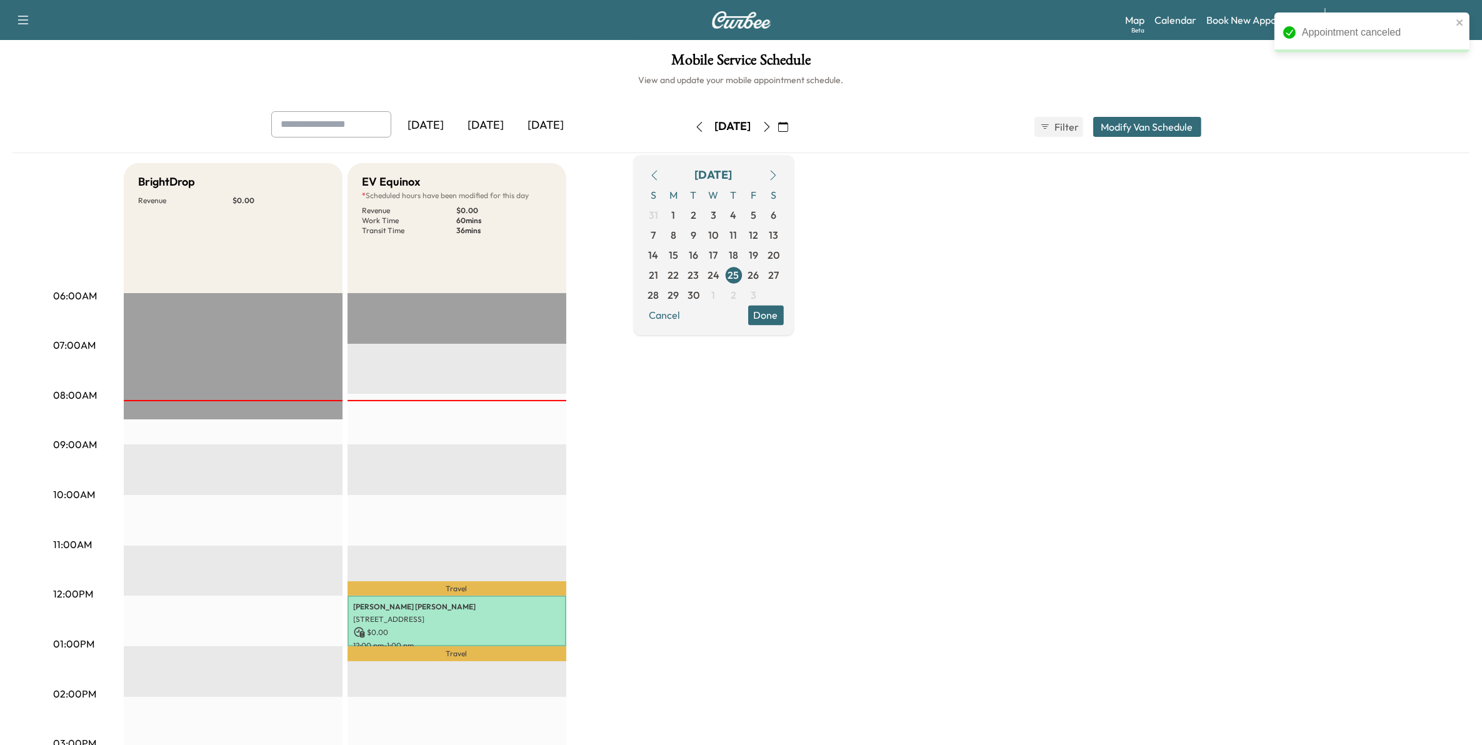
click at [784, 316] on button "Done" at bounding box center [766, 315] width 36 height 20
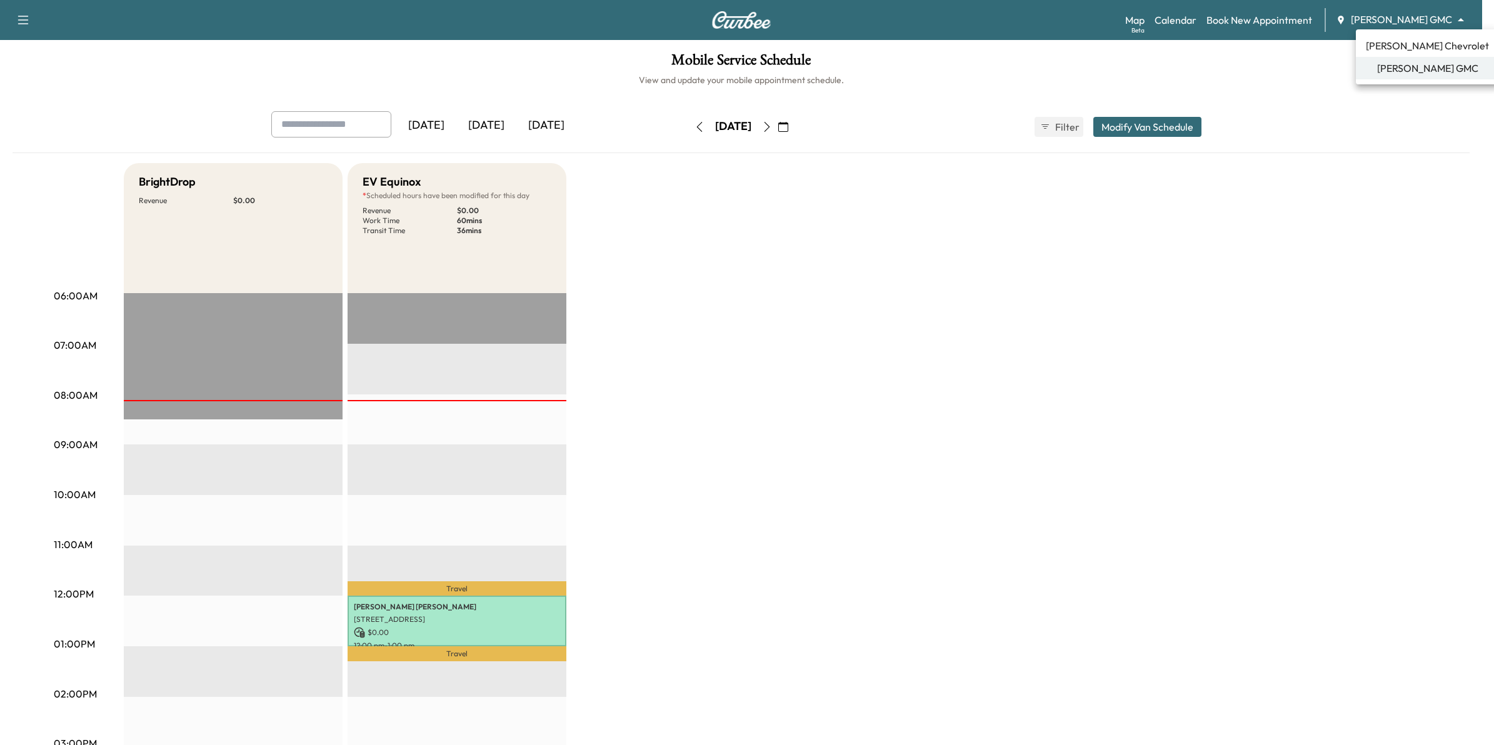
click at [1404, 21] on body "Support Log Out Map Beta Calendar Book New Appointment [PERSON_NAME] GMC ******…" at bounding box center [747, 372] width 1494 height 745
click at [1389, 50] on span "[PERSON_NAME] Chevrolet" at bounding box center [1427, 45] width 123 height 15
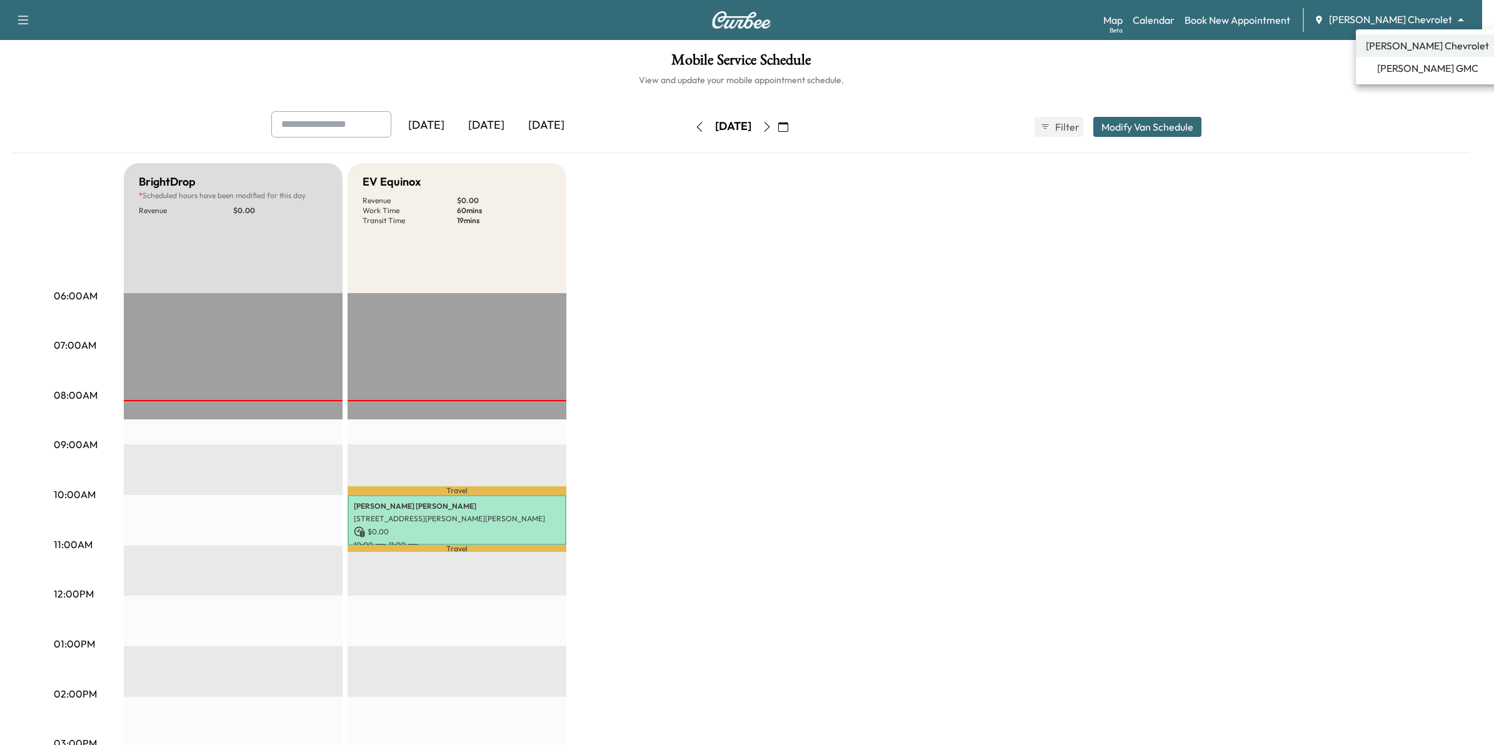
click at [1421, 17] on body "Support Log Out Map Beta Calendar Book New Appointment [PERSON_NAME] Chevrolet …" at bounding box center [747, 372] width 1494 height 745
click at [1416, 47] on span "[PERSON_NAME] Chevrolet" at bounding box center [1427, 45] width 123 height 15
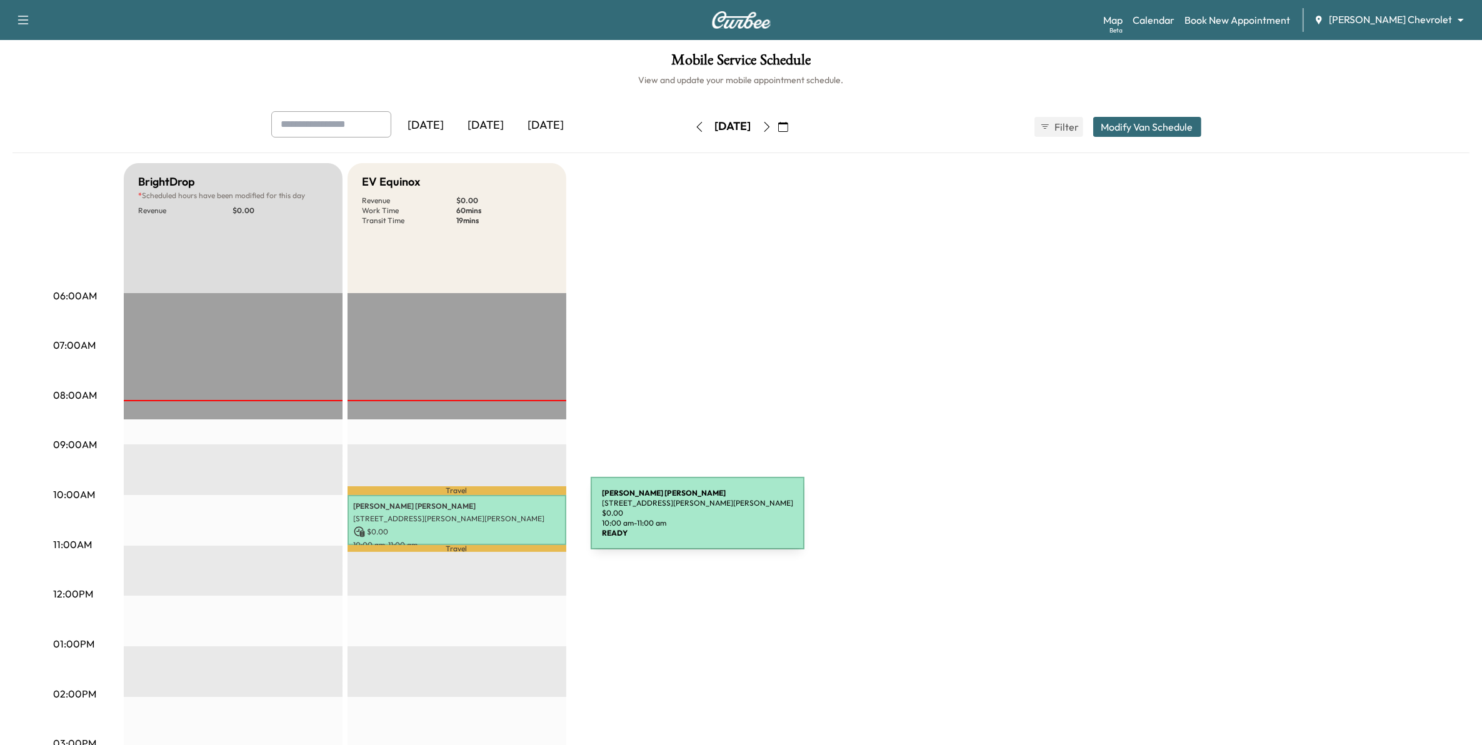
click at [497, 521] on div "[PERSON_NAME] [STREET_ADDRESS][PERSON_NAME][PERSON_NAME] $ 0.00 10:00 am - 11:0…" at bounding box center [456, 520] width 219 height 51
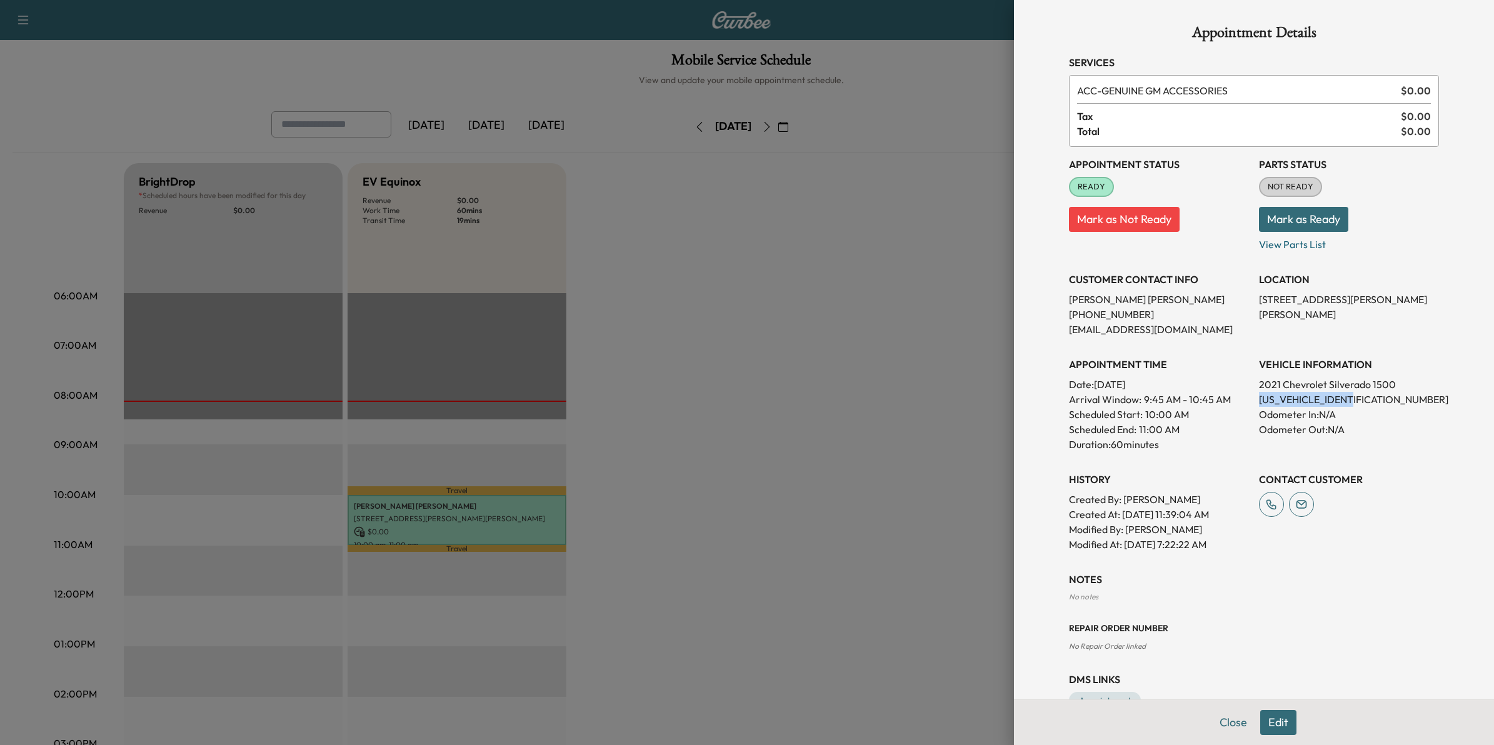
drag, startPoint x: 1354, startPoint y: 395, endPoint x: 1247, endPoint y: 401, distance: 107.0
click at [1259, 401] on p "[US_VEHICLE_IDENTIFICATION_NUMBER]" at bounding box center [1349, 399] width 180 height 15
drag, startPoint x: 1247, startPoint y: 401, endPoint x: 1258, endPoint y: 401, distance: 10.6
copy p "[US_VEHICLE_IDENTIFICATION_NUMBER]"
click at [855, 286] on div at bounding box center [747, 372] width 1494 height 745
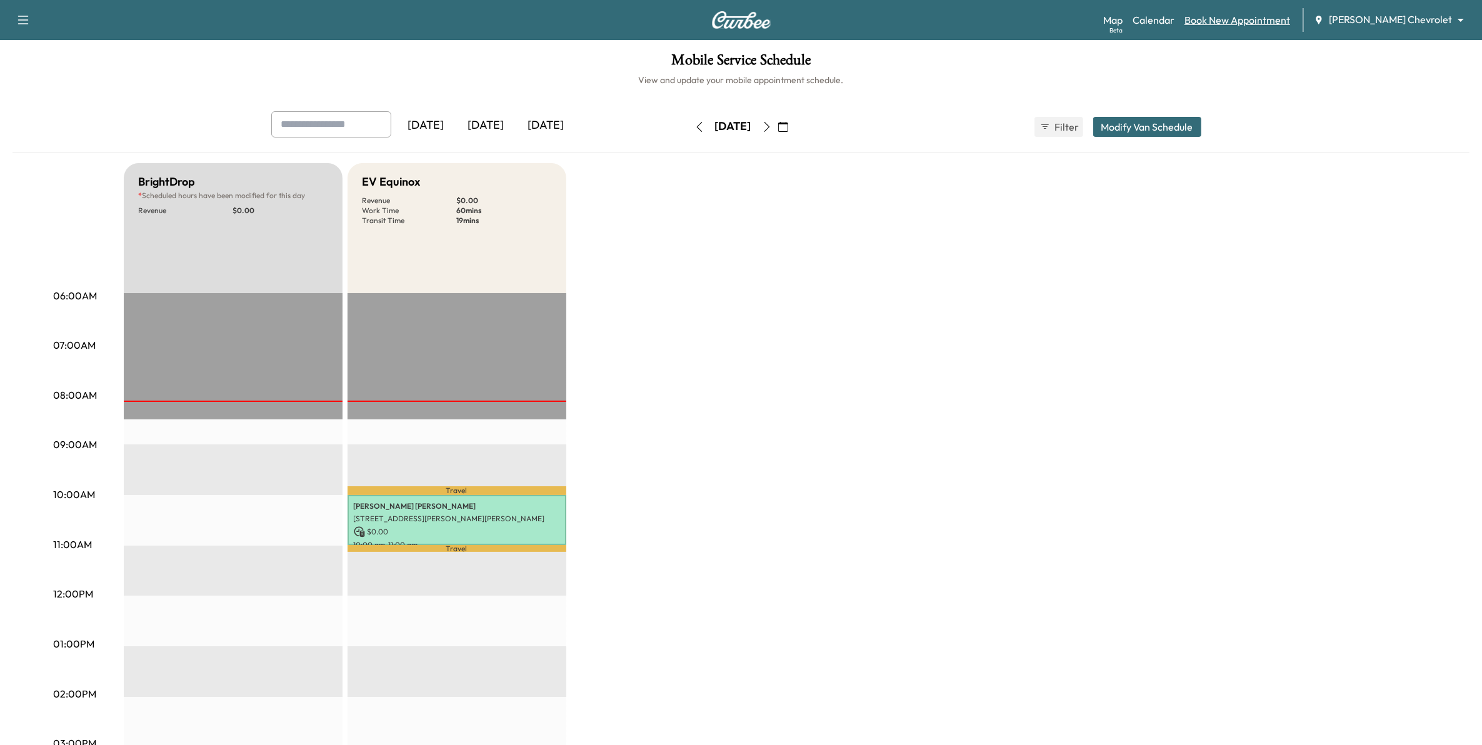
click at [1267, 17] on link "Book New Appointment" at bounding box center [1237, 19] width 106 height 15
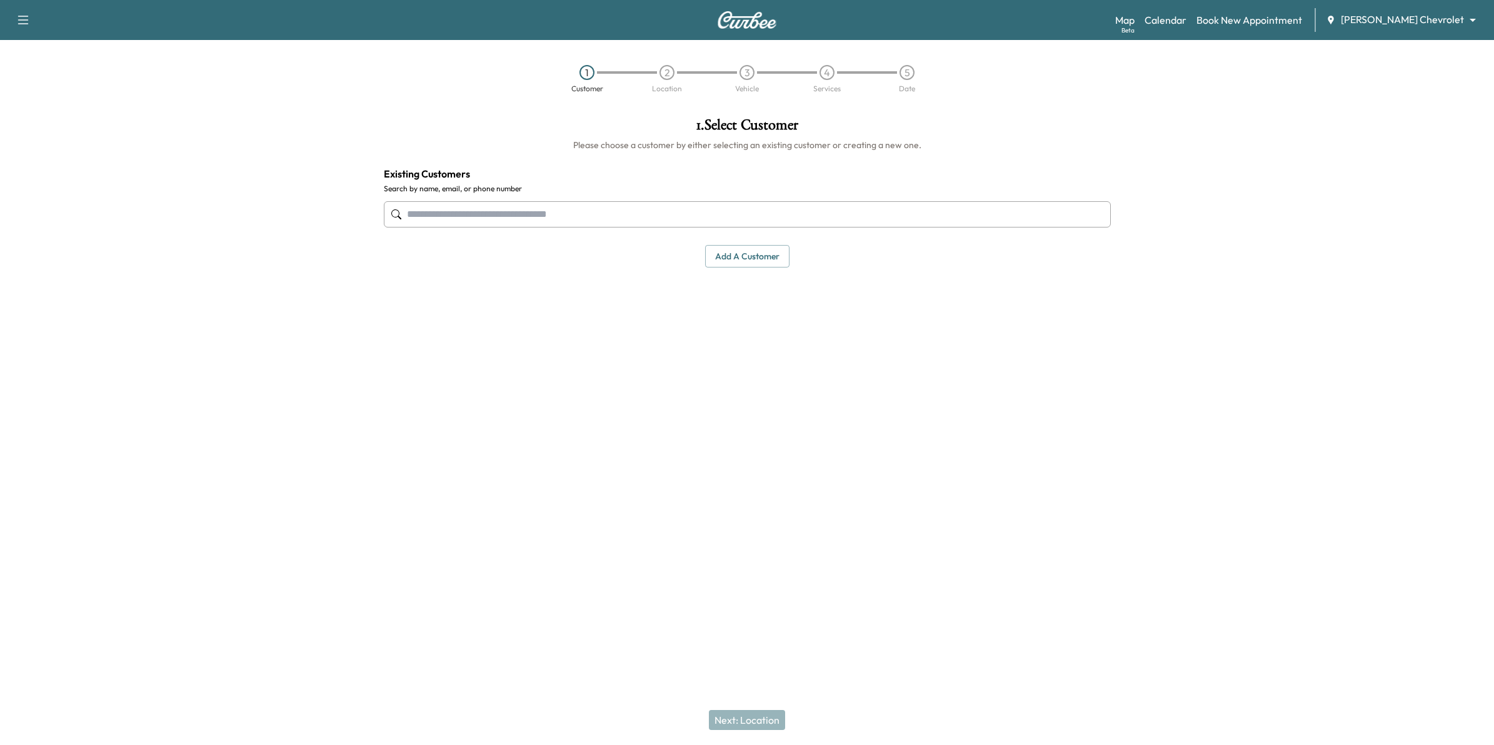
click at [1392, 16] on body "Support Log Out Map Beta Calendar Book New Appointment [PERSON_NAME] Chevrolet …" at bounding box center [747, 372] width 1494 height 745
click at [1392, 80] on ul "[PERSON_NAME] Chevrolet [PERSON_NAME] GMC" at bounding box center [1438, 56] width 143 height 55
click at [1404, 66] on span "[PERSON_NAME] GMC" at bounding box center [1439, 68] width 101 height 15
click at [655, 214] on input "text" at bounding box center [747, 214] width 727 height 26
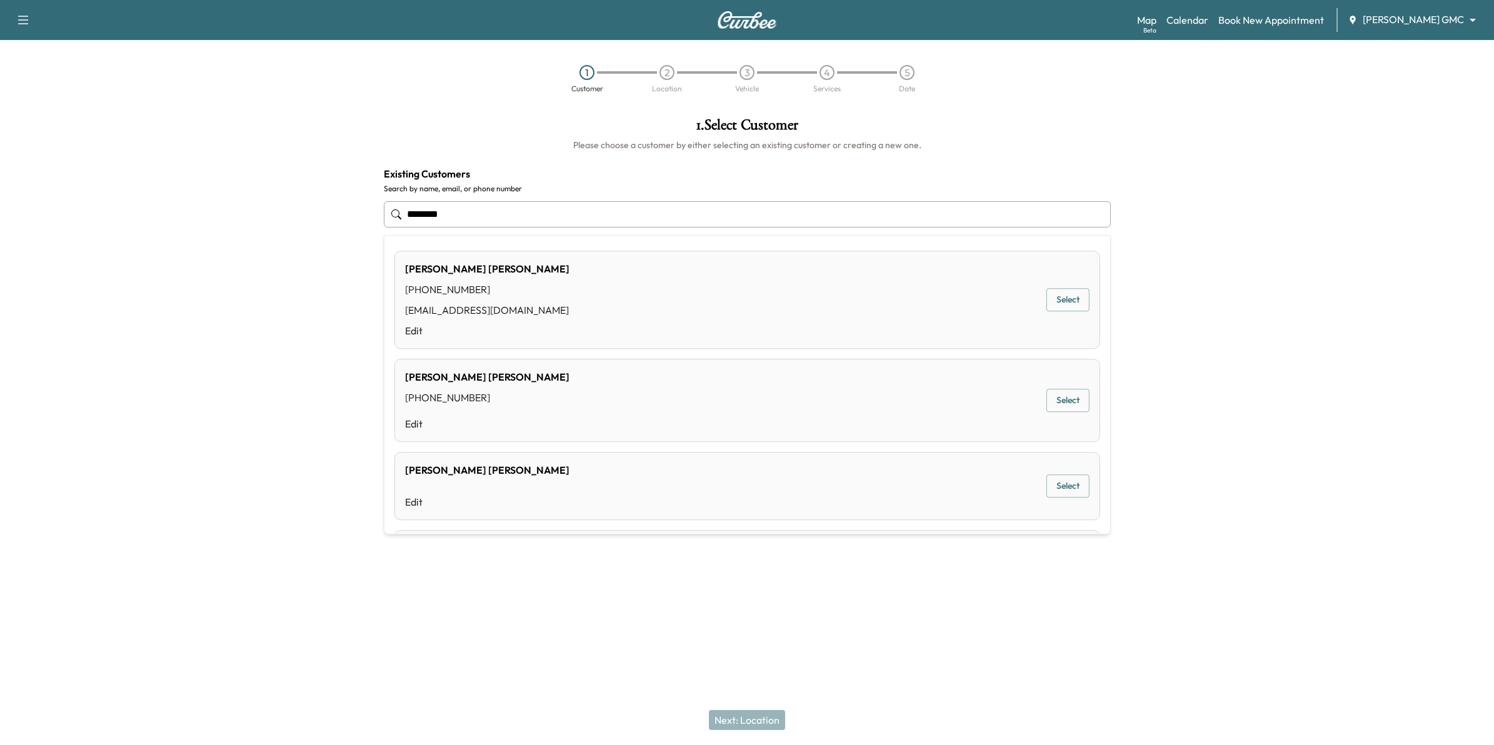
click at [549, 279] on div "[PERSON_NAME] [PHONE_NUMBER] [EMAIL_ADDRESS][DOMAIN_NAME] Edit Select" at bounding box center [747, 300] width 706 height 98
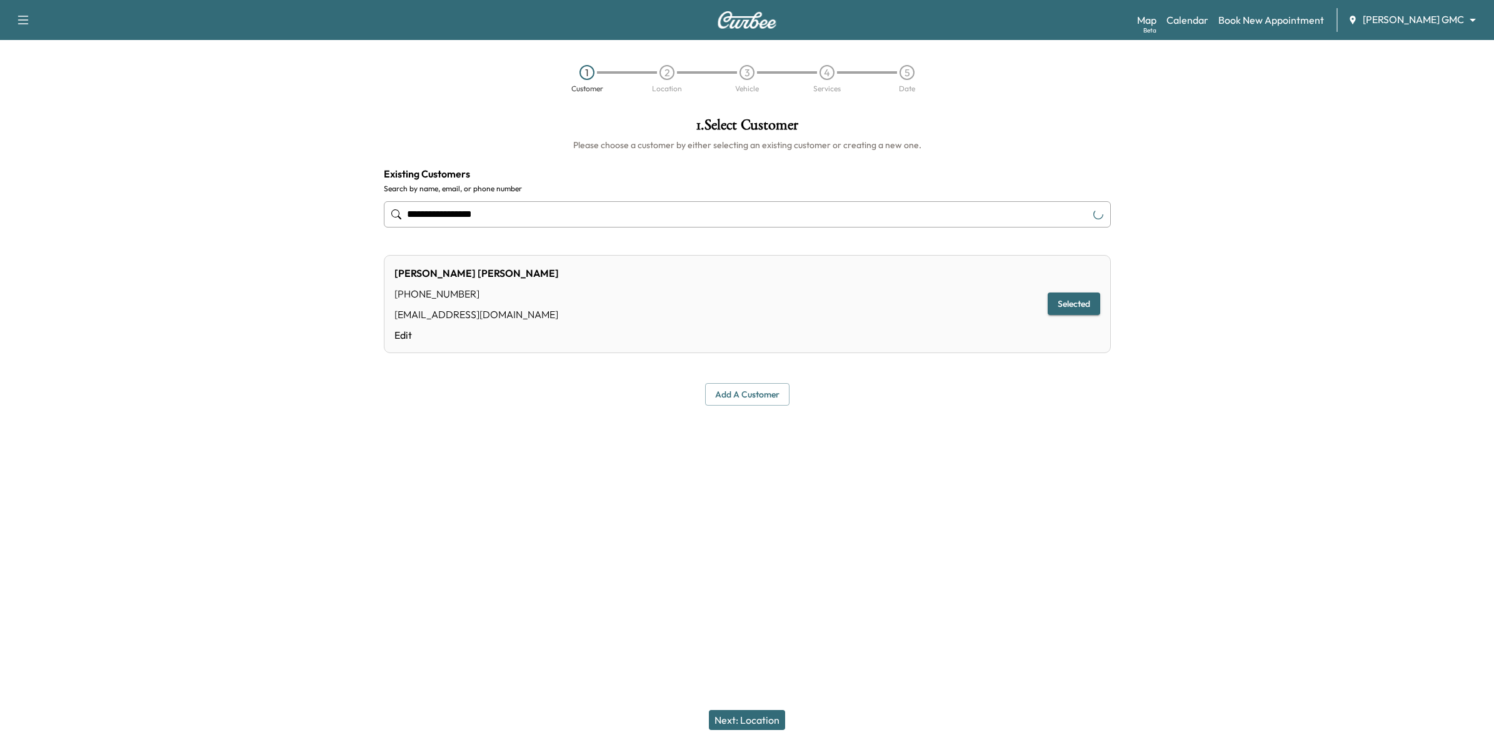
type input "**********"
click at [751, 722] on button "Next: Location" at bounding box center [747, 720] width 76 height 20
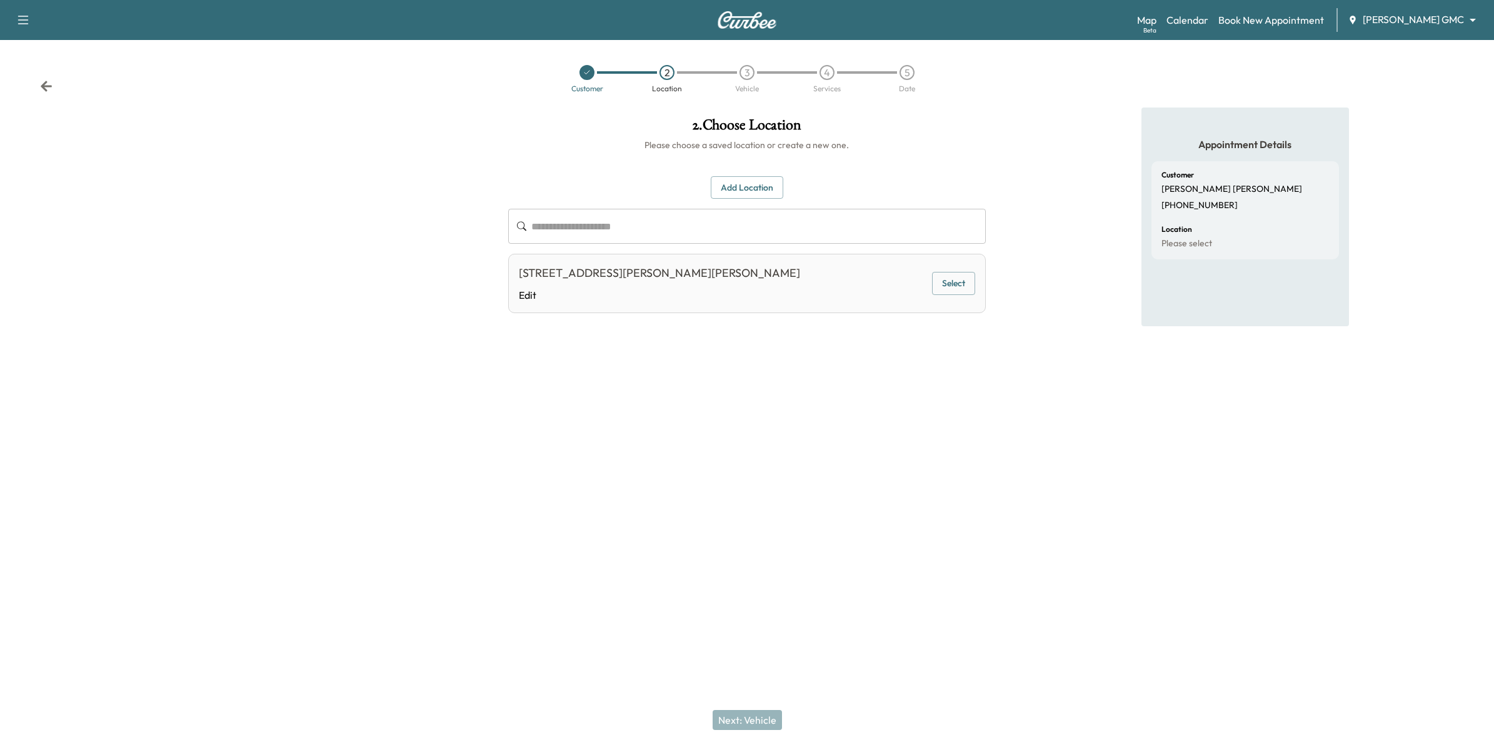
click at [953, 286] on button "Select" at bounding box center [953, 283] width 43 height 23
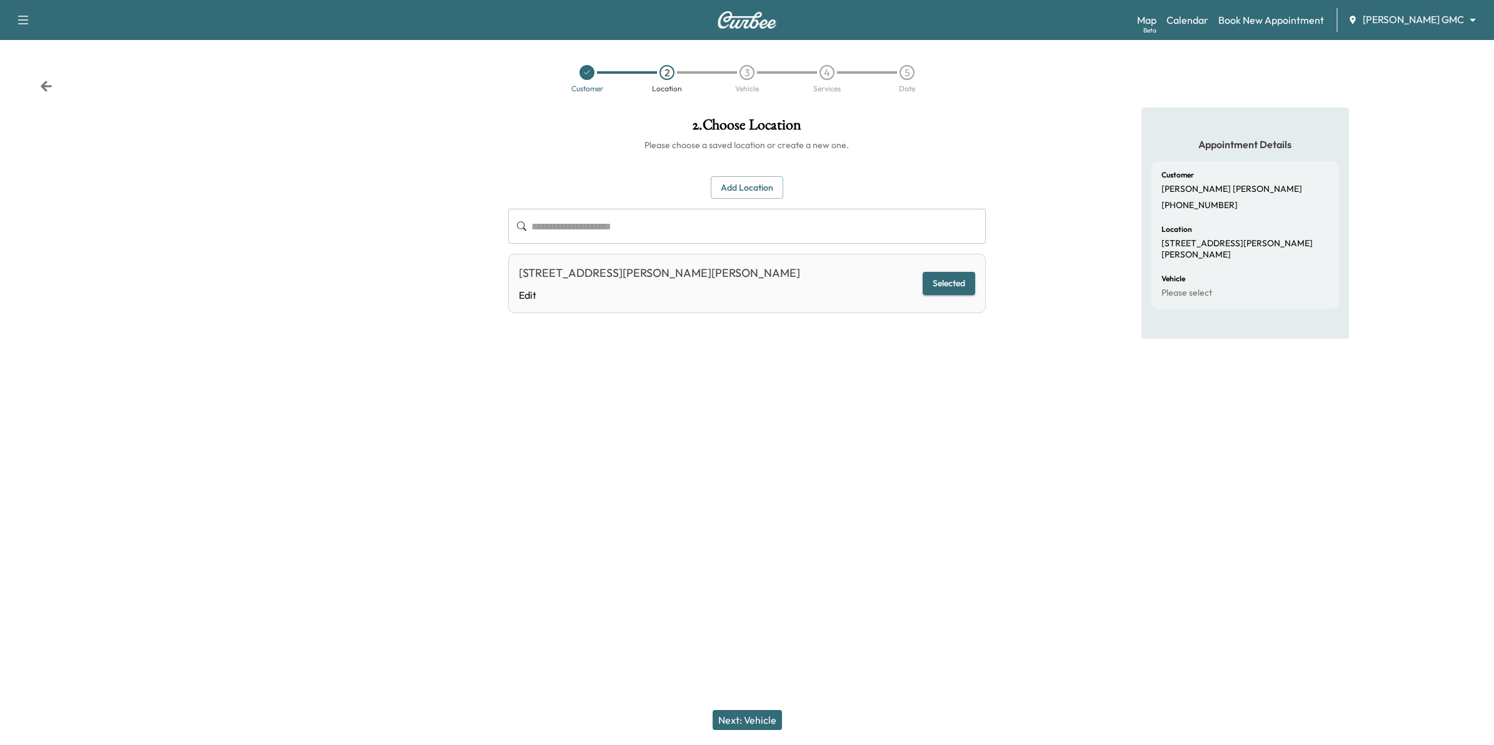
drag, startPoint x: 726, startPoint y: 686, endPoint x: 733, endPoint y: 723, distance: 37.5
click at [733, 723] on div "**********" at bounding box center [747, 372] width 1494 height 745
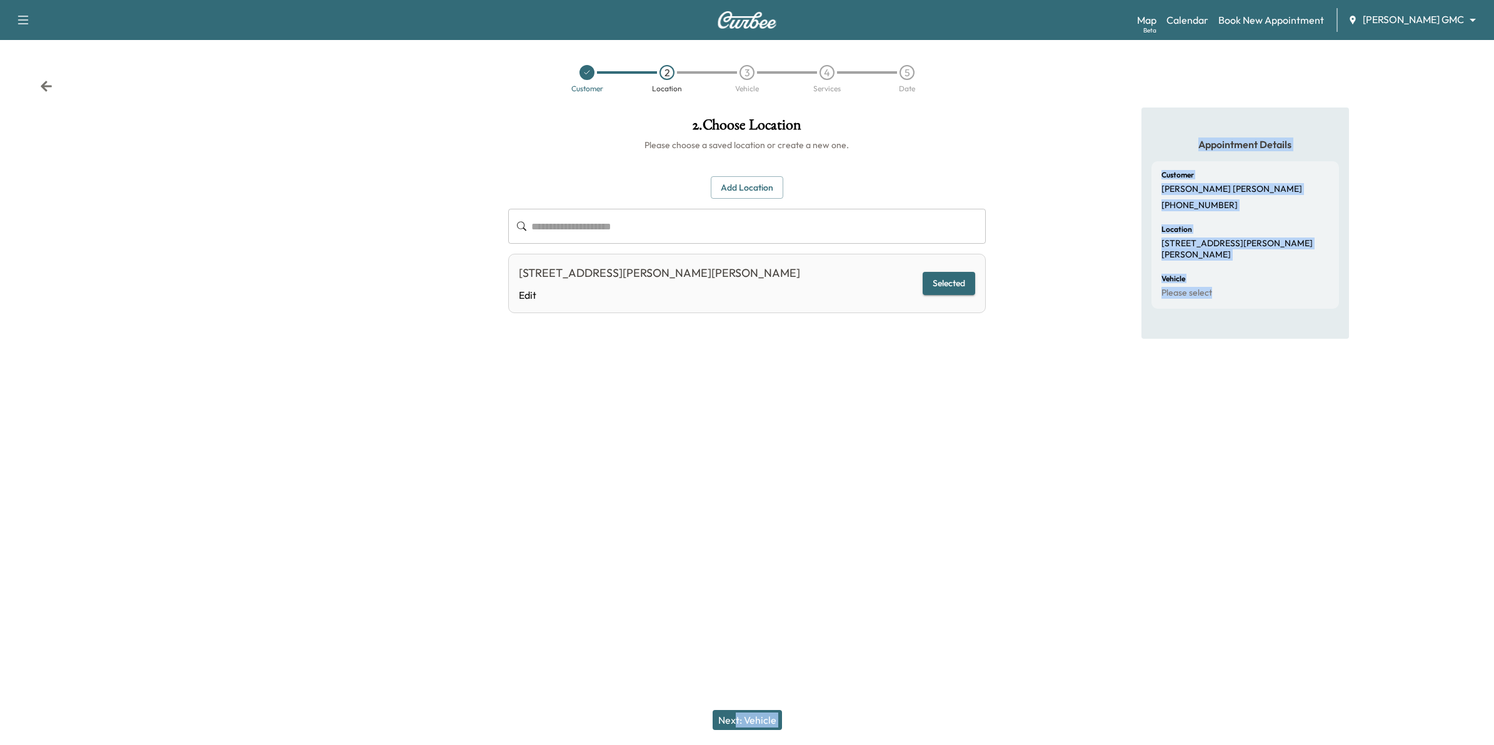
click at [731, 719] on button "Next: Vehicle" at bounding box center [746, 720] width 69 height 20
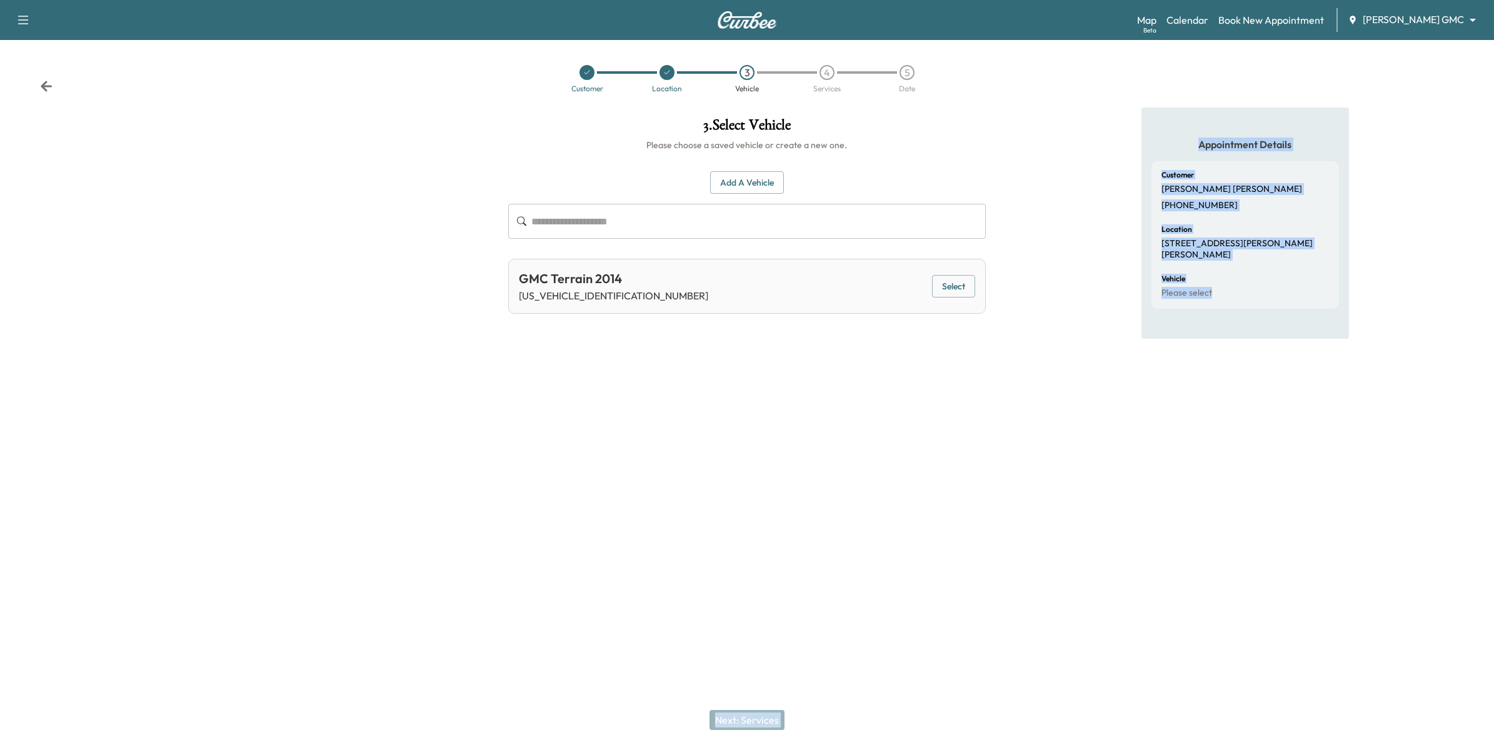
drag, startPoint x: 941, startPoint y: 292, endPoint x: 944, endPoint y: 310, distance: 18.3
click at [942, 297] on button "Select" at bounding box center [953, 286] width 43 height 23
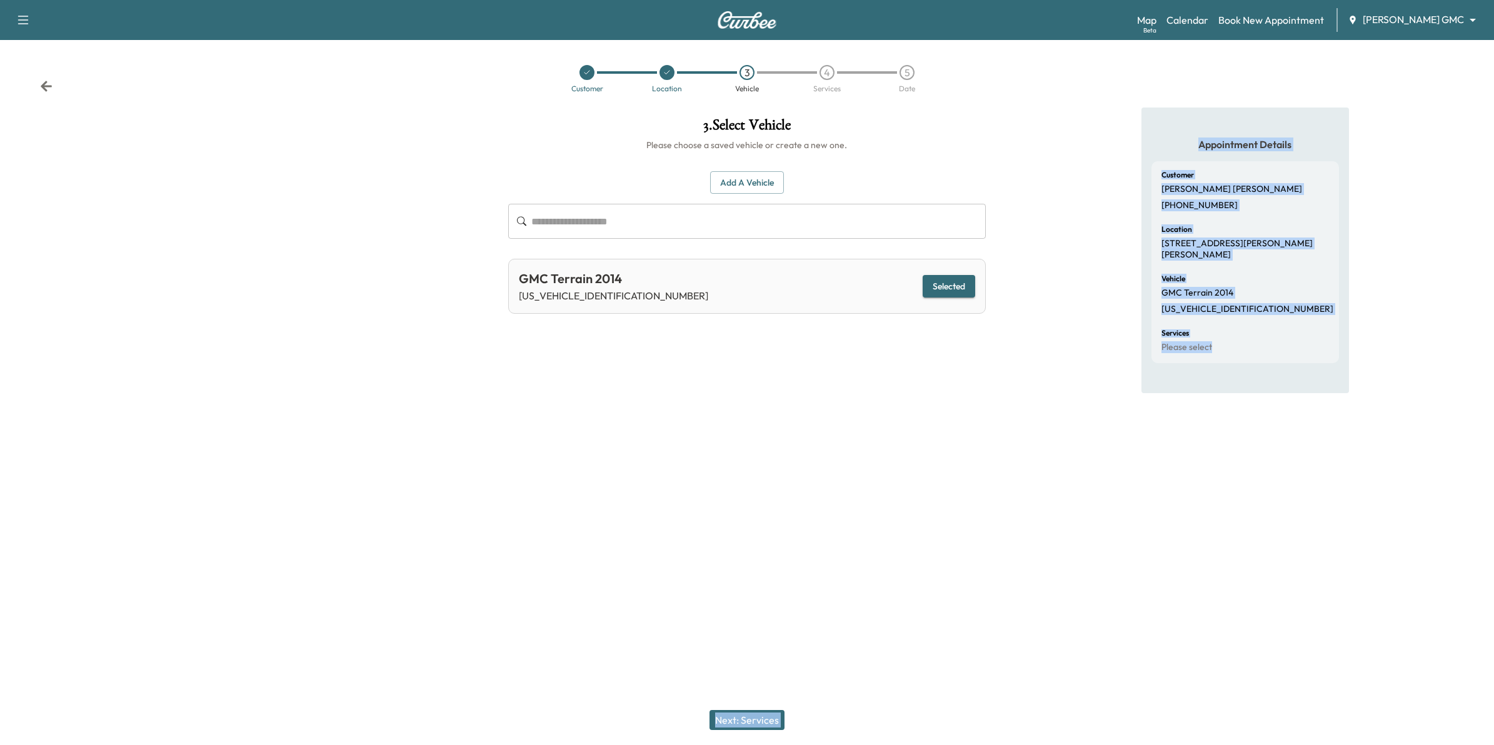
click at [759, 719] on button "Next: Services" at bounding box center [746, 720] width 75 height 20
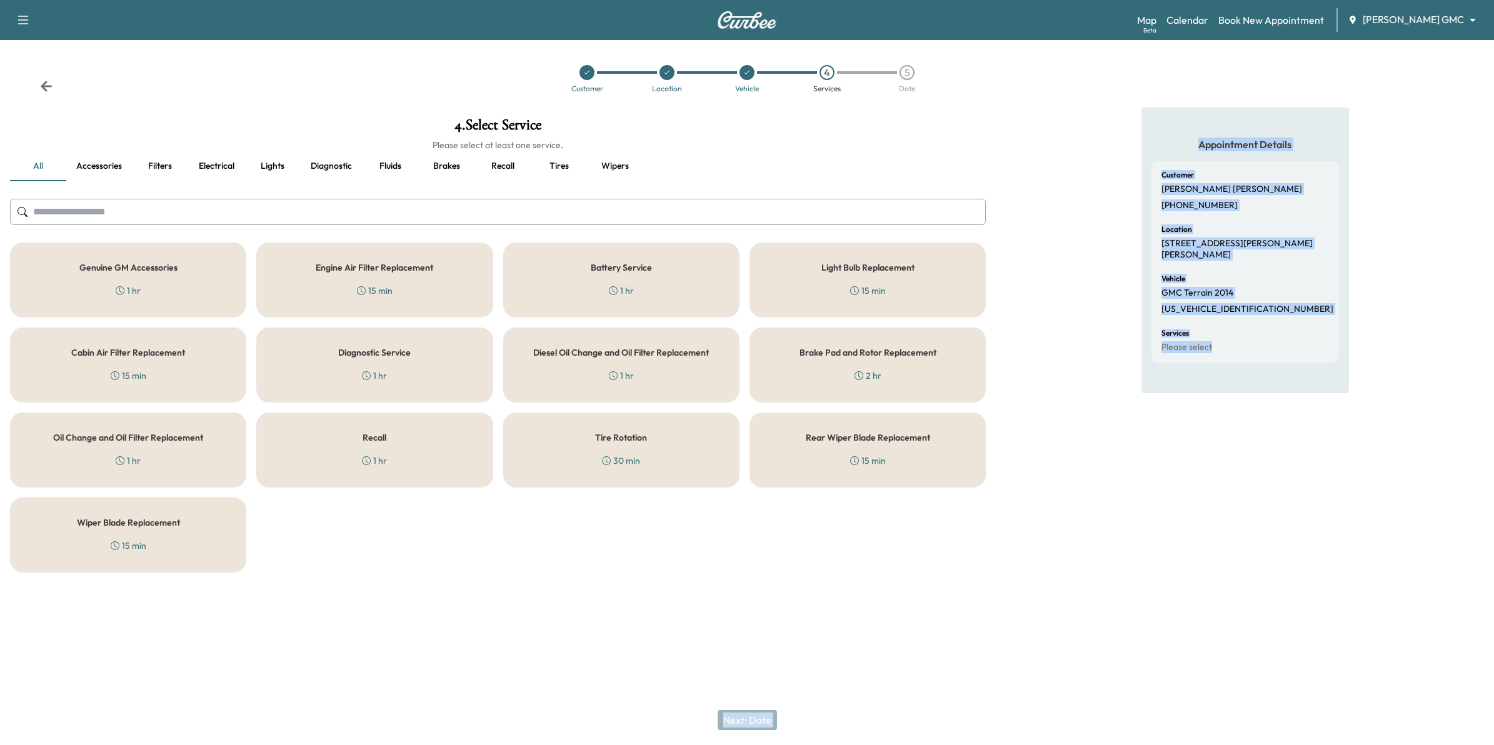
click at [357, 466] on div "Recall 1 hr" at bounding box center [374, 449] width 236 height 75
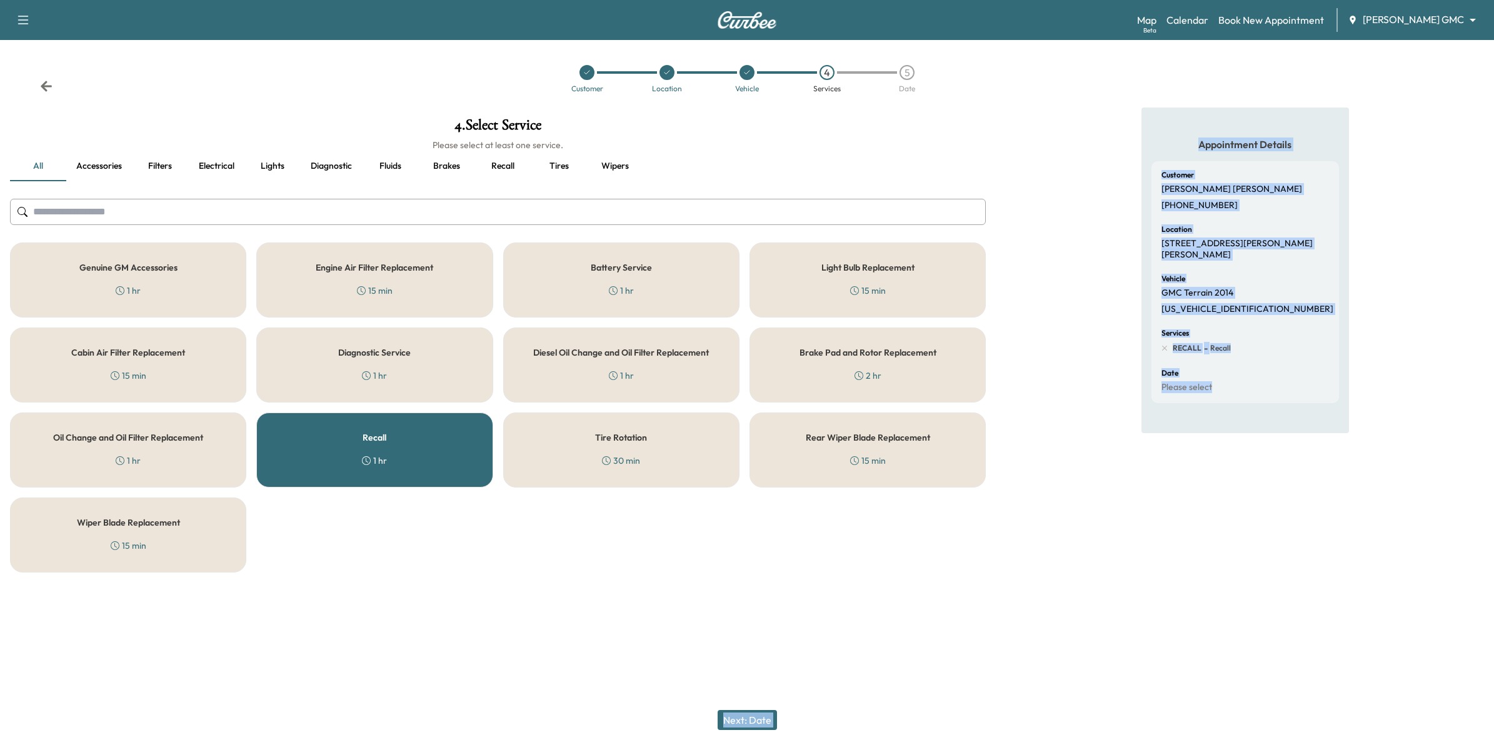
click at [747, 723] on button "Next: Date" at bounding box center [746, 720] width 59 height 20
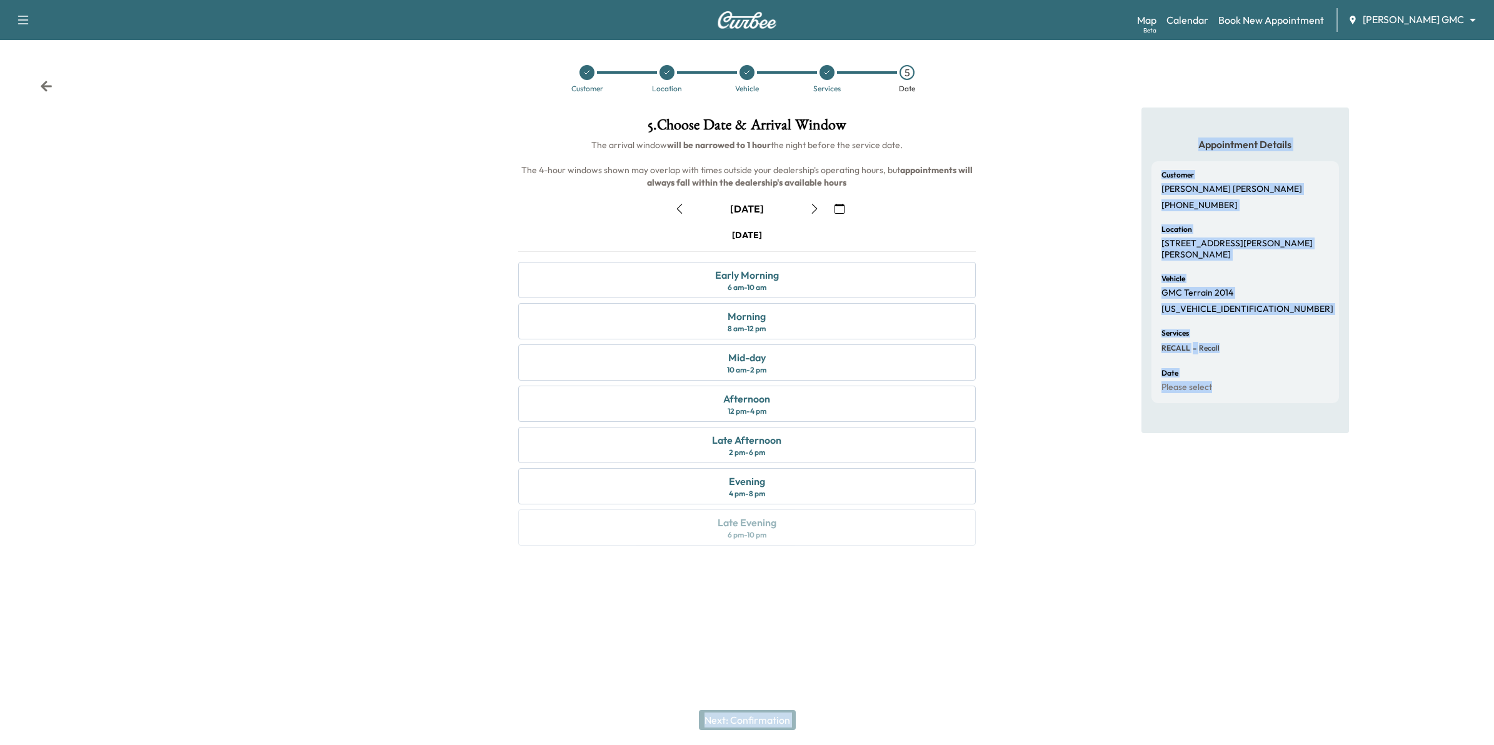
click at [830, 204] on button "button" at bounding box center [839, 209] width 21 height 20
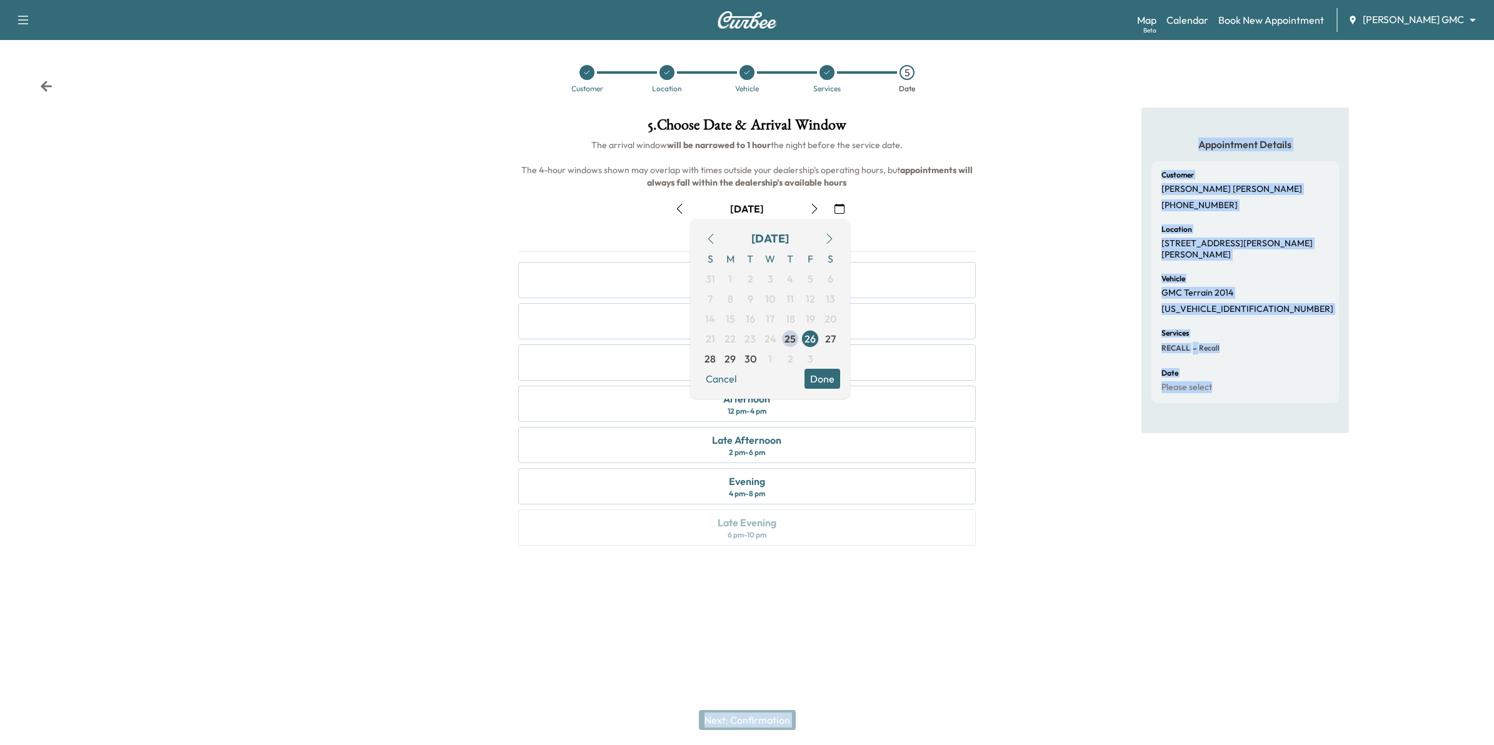
click at [829, 234] on icon "button" at bounding box center [829, 239] width 10 height 10
click at [757, 316] on span "14" at bounding box center [750, 319] width 20 height 20
click at [825, 378] on button "Done" at bounding box center [822, 379] width 36 height 20
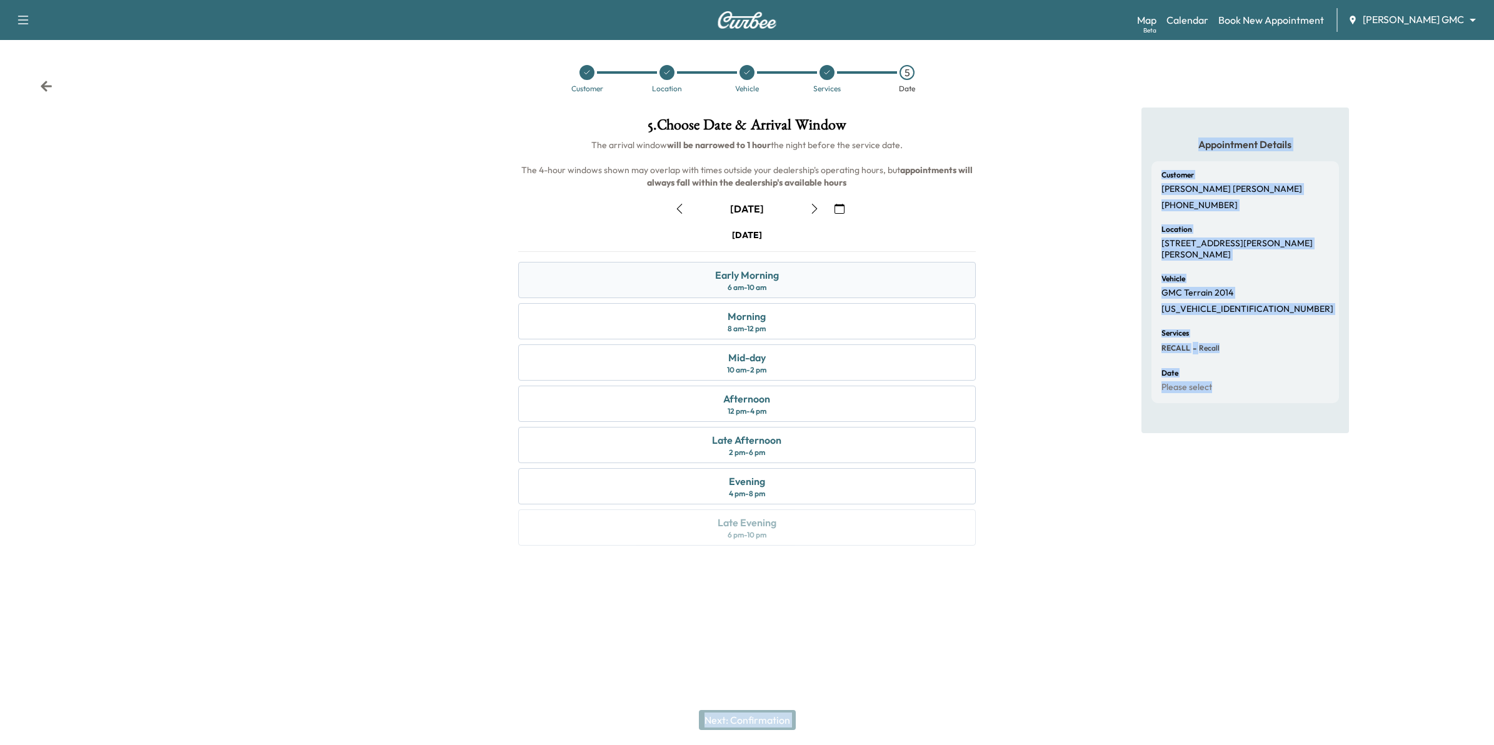
click at [781, 278] on div "Early Morning 6 am - 10 am" at bounding box center [747, 280] width 458 height 36
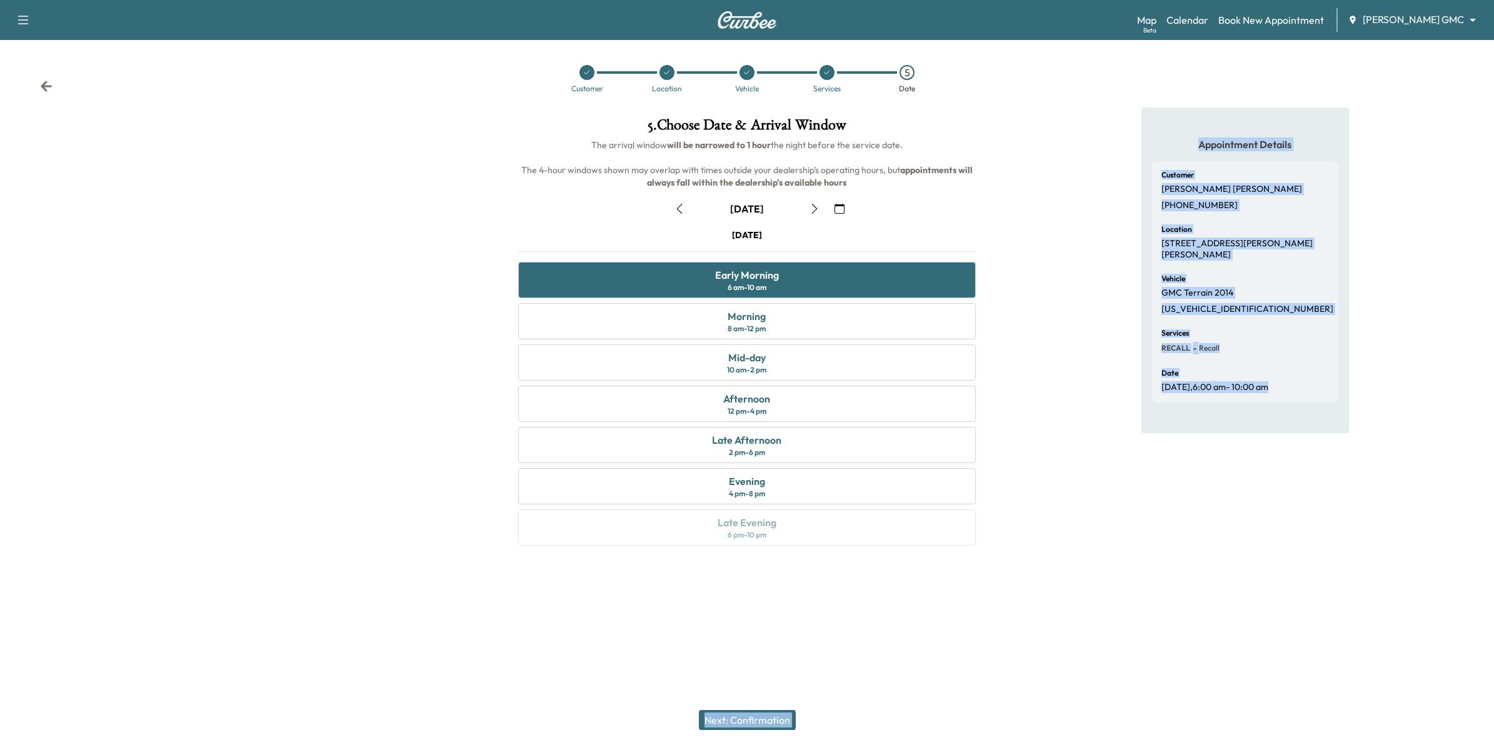
click at [779, 717] on button "Next: Confirmation" at bounding box center [747, 720] width 97 height 20
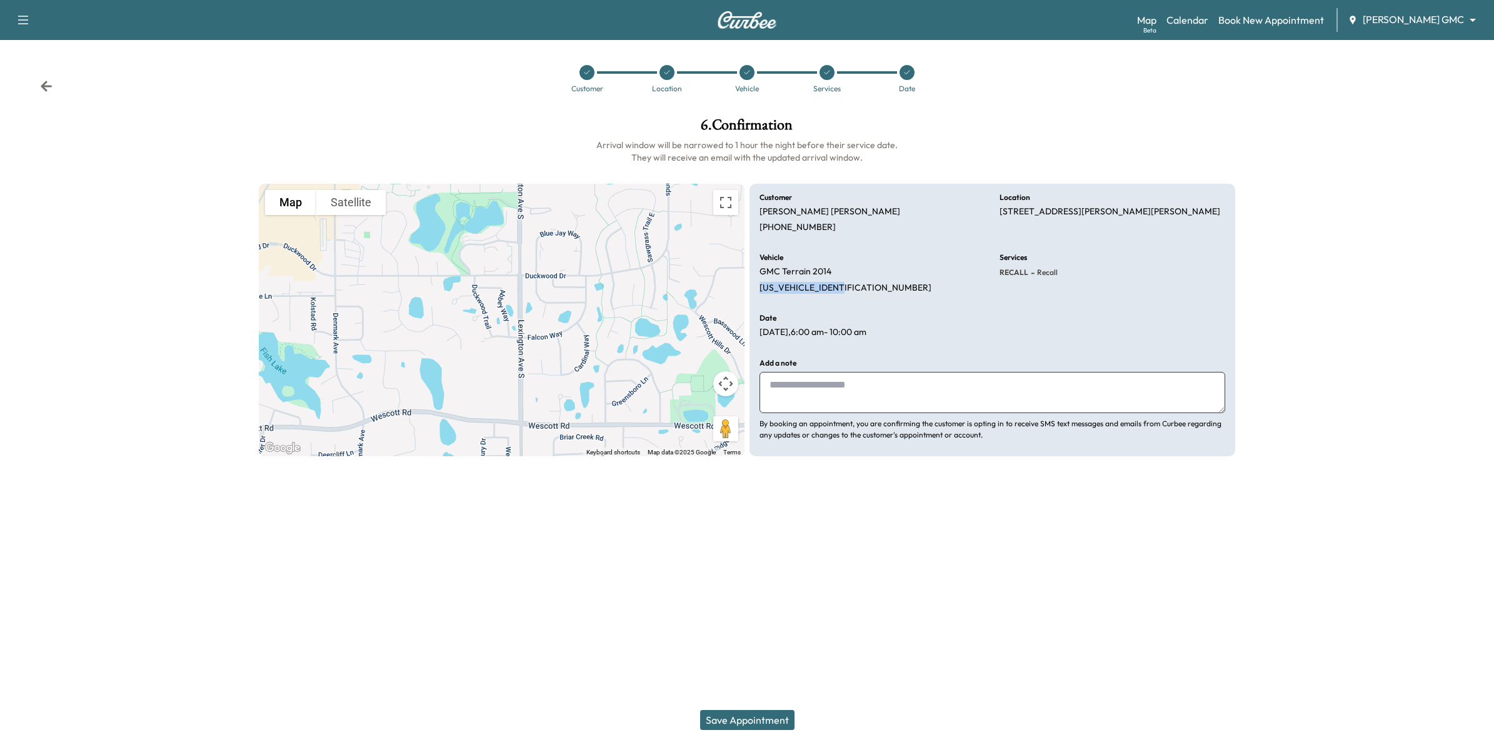
drag, startPoint x: 844, startPoint y: 287, endPoint x: 756, endPoint y: 291, distance: 88.2
click at [756, 291] on div "Customer [PERSON_NAME] [PHONE_NUMBER] Location [STREET_ADDRESS][PERSON_NAME][PE…" at bounding box center [992, 320] width 486 height 273
drag, startPoint x: 756, startPoint y: 291, endPoint x: 767, endPoint y: 289, distance: 11.5
copy p "[US_VEHICLE_IDENTIFICATION_NUMBER]"
paste textarea "**********"
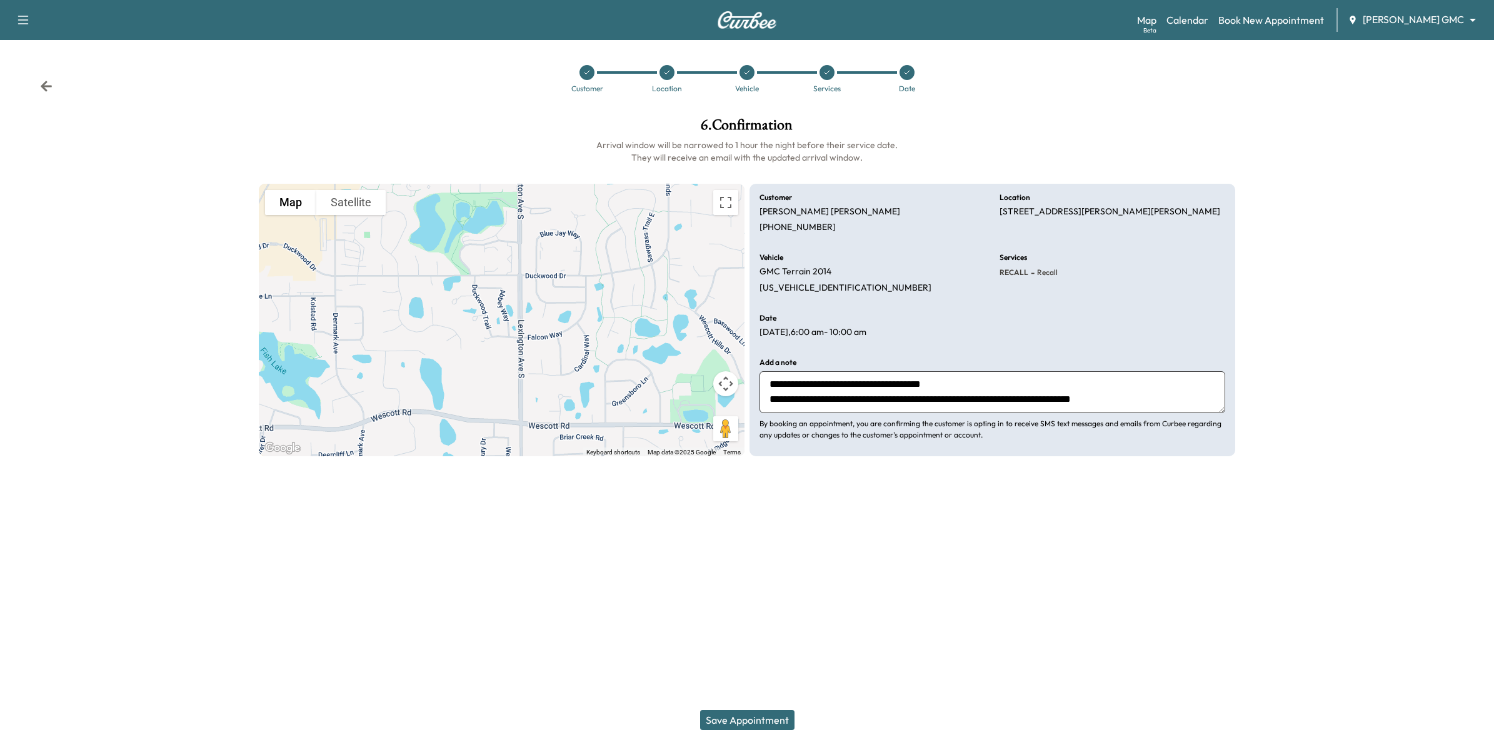
drag, startPoint x: 981, startPoint y: 380, endPoint x: 884, endPoint y: 387, distance: 97.2
click at [884, 387] on textarea "**********" at bounding box center [992, 391] width 466 height 41
drag, startPoint x: 992, startPoint y: 401, endPoint x: 759, endPoint y: 401, distance: 233.1
click at [759, 401] on textarea "**********" at bounding box center [992, 391] width 466 height 41
click at [779, 403] on textarea "**********" at bounding box center [992, 391] width 466 height 41
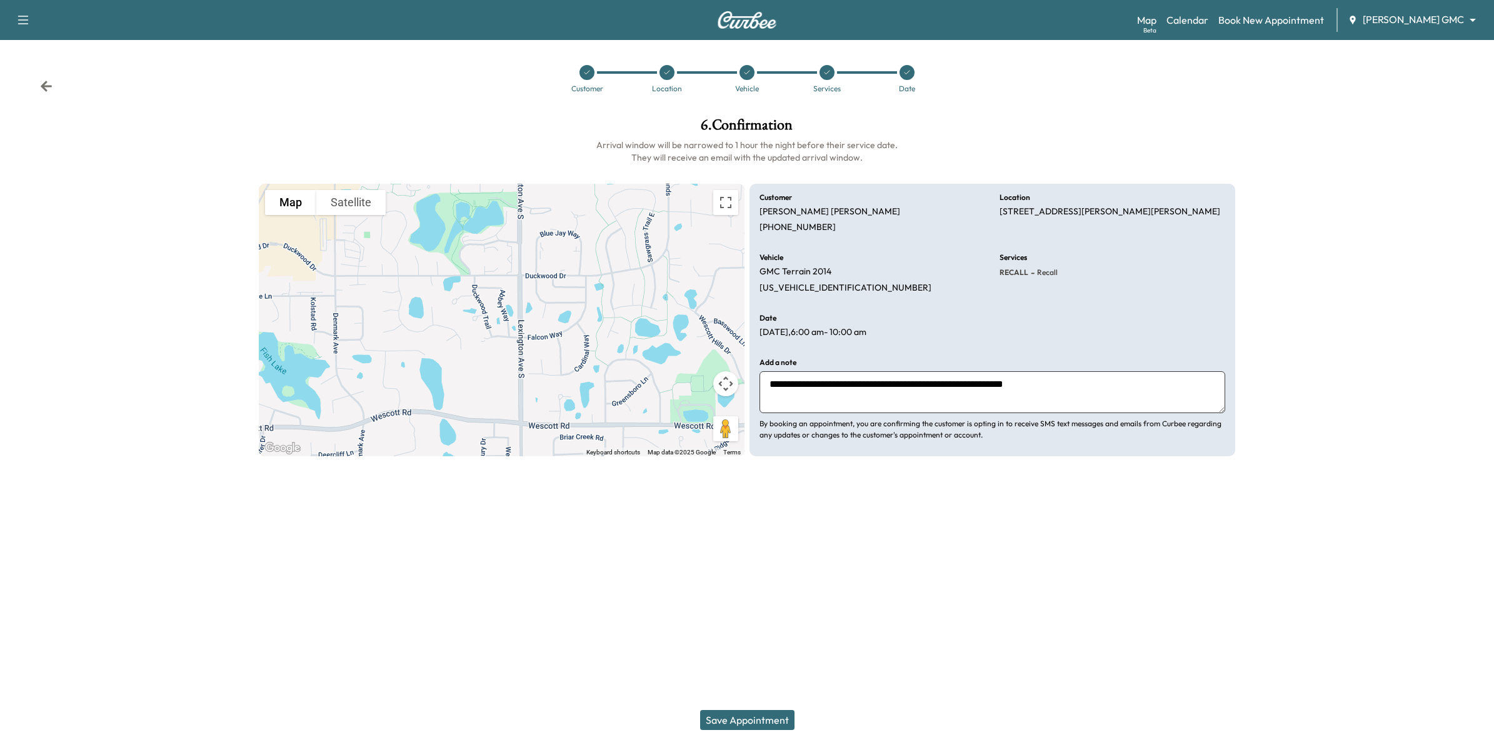
click at [1116, 389] on textarea "**********" at bounding box center [992, 391] width 466 height 41
type textarea "**********"
click at [771, 717] on button "Save Appointment" at bounding box center [747, 720] width 94 height 20
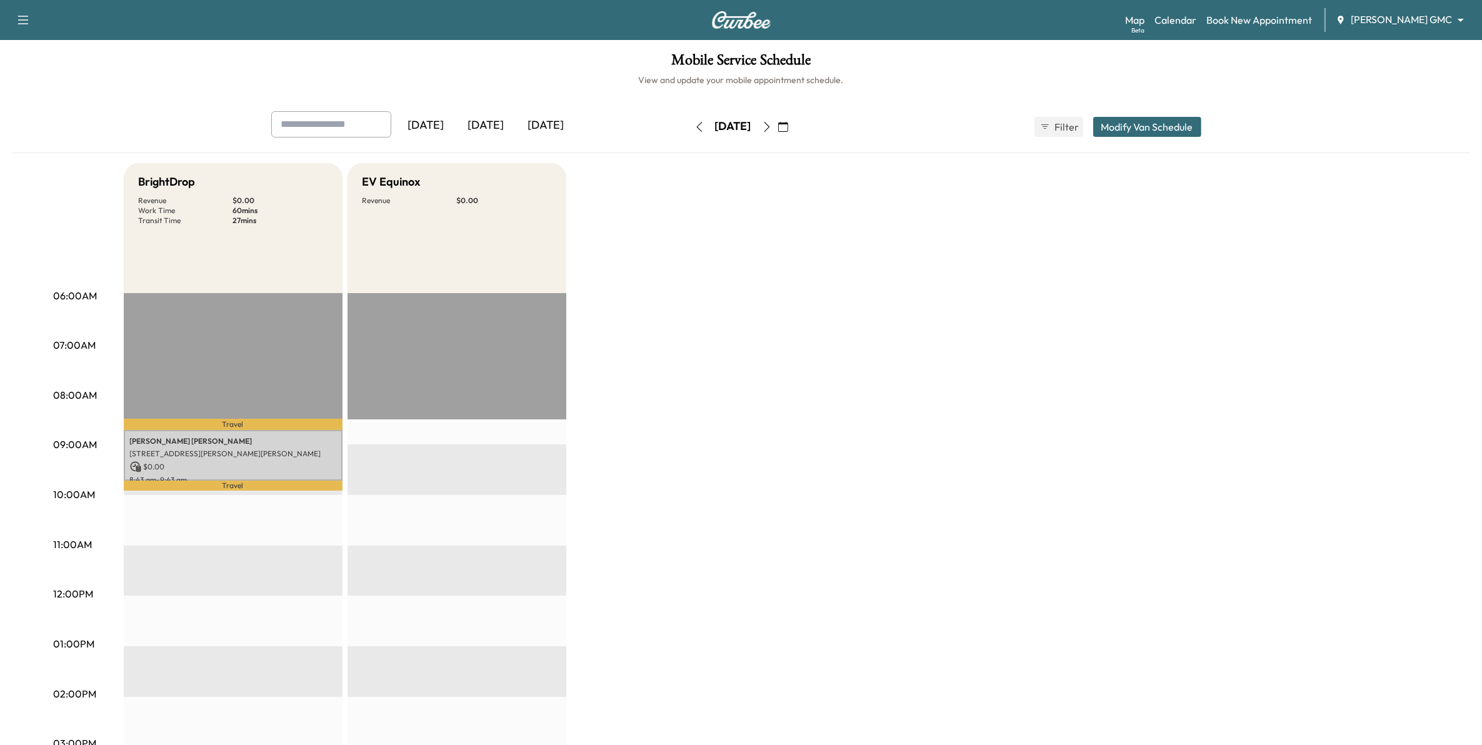
drag, startPoint x: 497, startPoint y: 127, endPoint x: 526, endPoint y: 135, distance: 29.3
click at [499, 129] on div "[DATE]" at bounding box center [486, 125] width 60 height 29
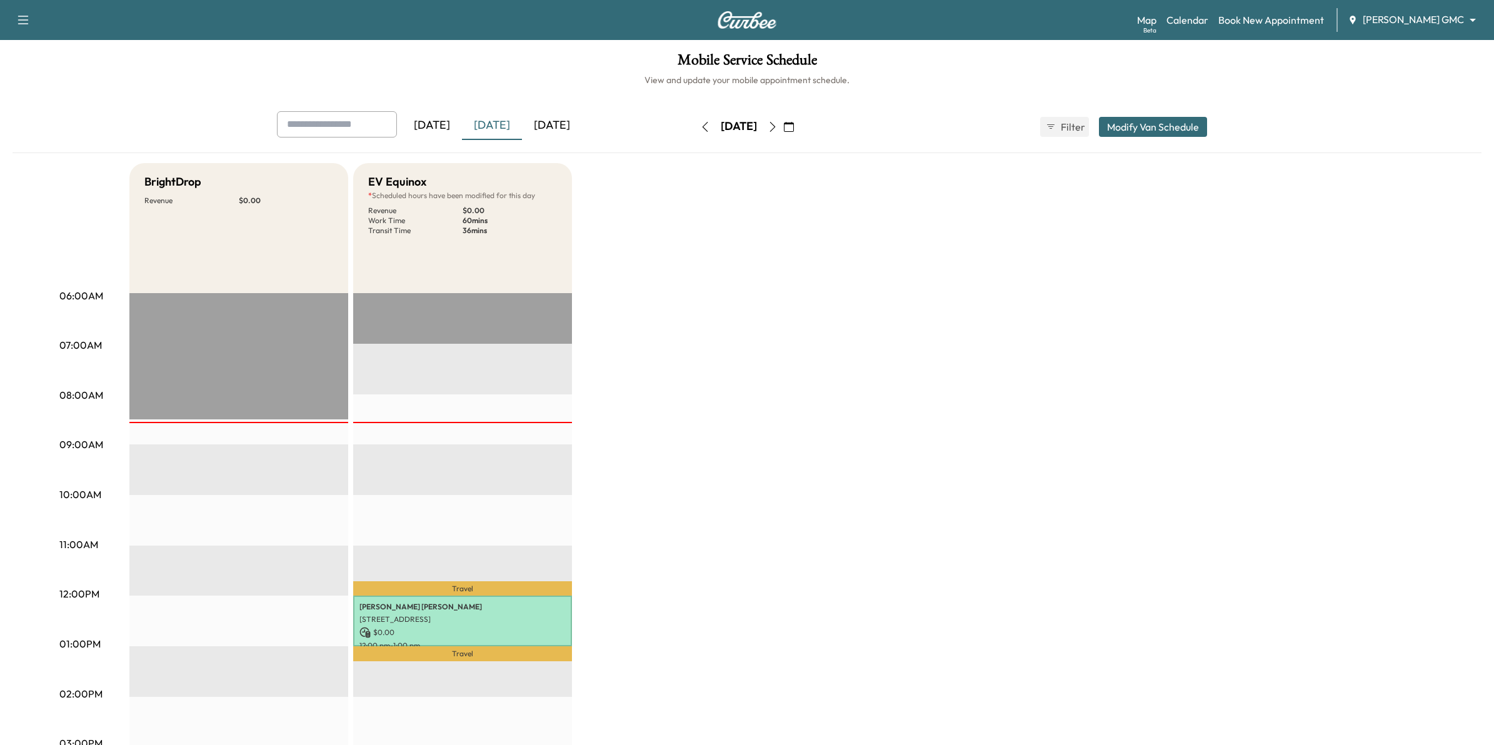
click at [1410, 16] on body "Support Log Out Map Beta Calendar Book New Appointment [PERSON_NAME] GMC ******…" at bounding box center [747, 372] width 1494 height 745
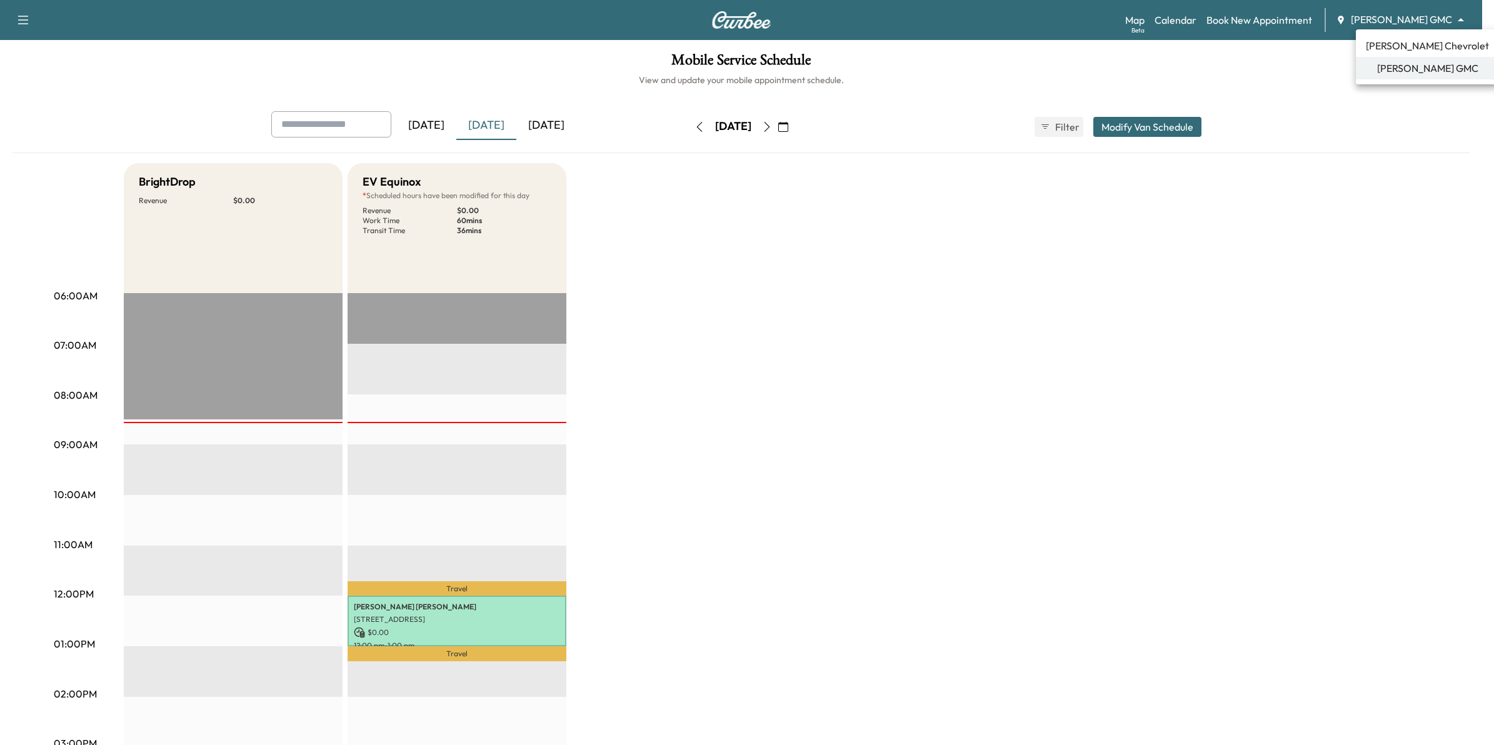
click at [1407, 42] on span "[PERSON_NAME] Chevrolet" at bounding box center [1427, 45] width 123 height 15
